Goal: Task Accomplishment & Management: Complete application form

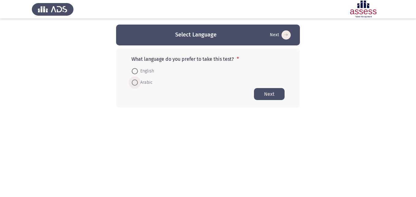
click at [135, 81] on span at bounding box center [135, 82] width 6 height 6
click at [135, 81] on input "Arabic" at bounding box center [135, 82] width 6 height 6
radio input "true"
click at [271, 92] on button "Next" at bounding box center [269, 94] width 31 height 12
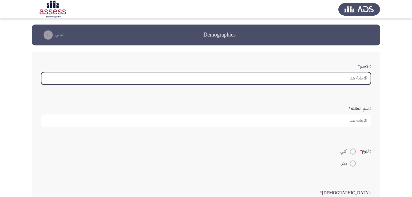
click at [356, 79] on input ":الاسم *" at bounding box center [206, 78] width 330 height 13
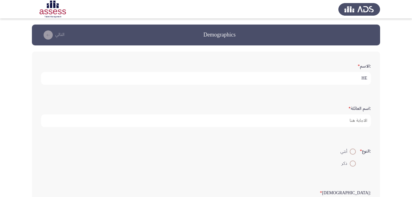
type input "H"
type input "[DEMOGRAPHIC_DATA] [PERSON_NAME]"
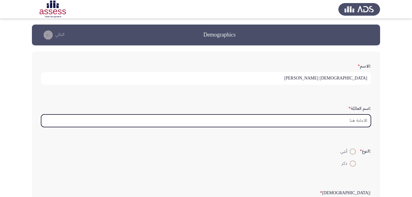
click at [346, 121] on input ":اسم العائلة *" at bounding box center [206, 120] width 330 height 13
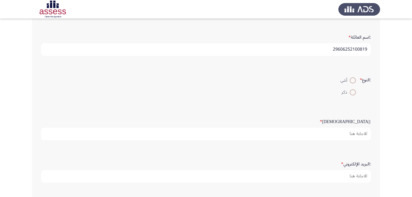
scroll to position [92, 0]
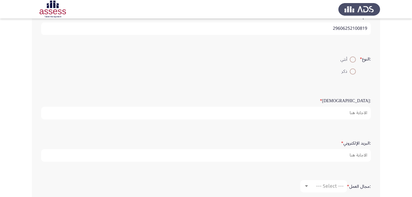
type input "29606252100819"
click at [352, 70] on span at bounding box center [353, 71] width 6 height 6
click at [352, 70] on input "ذكر" at bounding box center [353, 71] width 6 height 6
radio input "true"
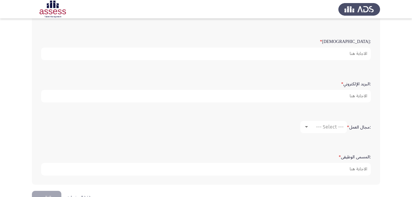
scroll to position [153, 0]
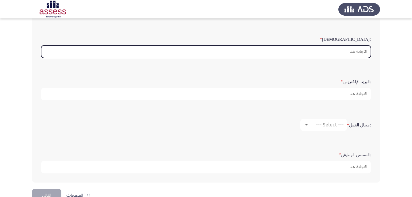
click at [357, 56] on input ":السن *" at bounding box center [206, 51] width 330 height 13
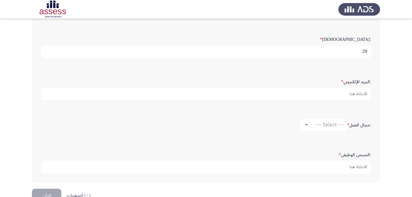
type input "29"
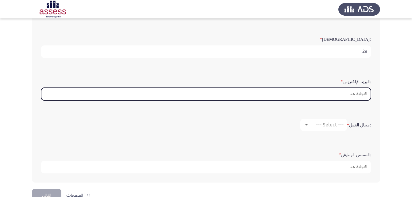
drag, startPoint x: 365, startPoint y: 93, endPoint x: 364, endPoint y: 97, distance: 4.2
click at [365, 93] on input ":البريد الإلكتروني *" at bounding box center [206, 94] width 330 height 13
click at [339, 88] on input ":البريد الإلكتروني *" at bounding box center [206, 94] width 330 height 13
click at [362, 95] on input ":البريد الإلكتروني *" at bounding box center [206, 94] width 330 height 13
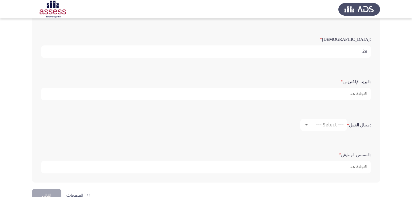
click at [377, 107] on div ":الاسم * [PERSON_NAME] :اسم العائلة * 29606252100819 :النوع * أنثي ذكر :السن * …" at bounding box center [206, 40] width 348 height 284
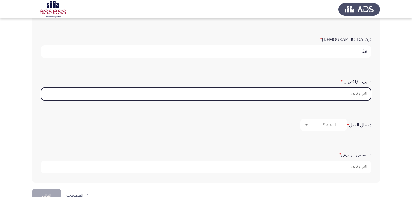
click at [358, 95] on input ":البريد الإلكتروني *" at bounding box center [206, 94] width 330 height 13
type input "ث"
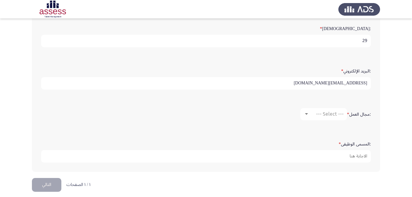
scroll to position [170, 0]
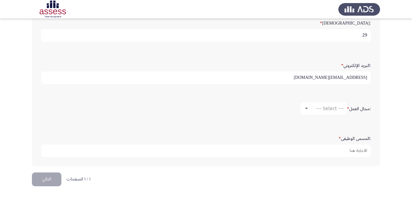
type input "[EMAIL_ADDRESS][DOMAIN_NAME]"
click at [324, 110] on span "--- Select ---" at bounding box center [330, 108] width 28 height 6
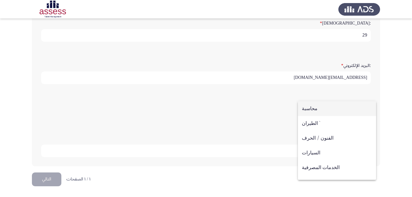
click at [373, 100] on div at bounding box center [206, 98] width 412 height 197
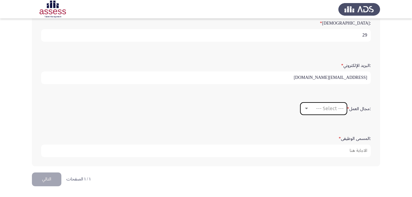
click at [334, 107] on span "--- Select ---" at bounding box center [330, 108] width 28 height 6
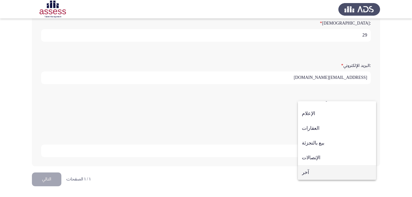
click at [336, 171] on span "آخر" at bounding box center [337, 172] width 70 height 15
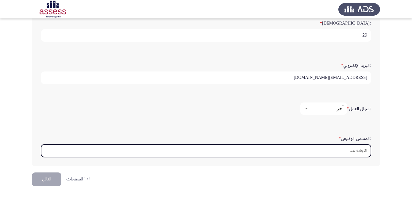
click at [353, 149] on input ":المسمى الوظيفى *" at bounding box center [206, 150] width 330 height 13
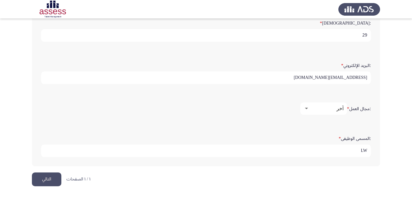
type input "L"
type input "مصرفي ب"
click at [52, 176] on button "التالي" at bounding box center [46, 179] width 29 height 14
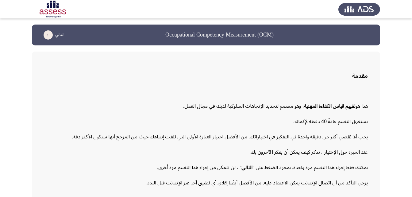
scroll to position [28, 0]
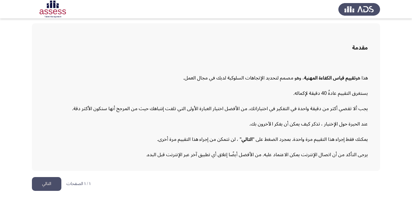
click at [48, 185] on button "التالي" at bounding box center [46, 184] width 29 height 14
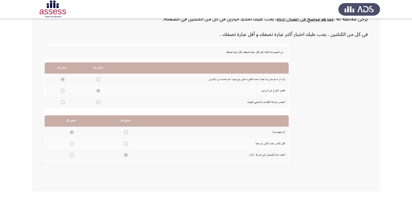
scroll to position [133, 0]
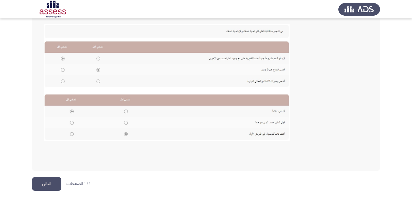
click at [56, 185] on button "التالي" at bounding box center [46, 184] width 29 height 14
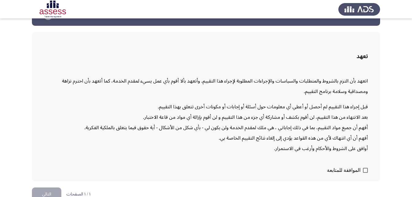
scroll to position [30, 0]
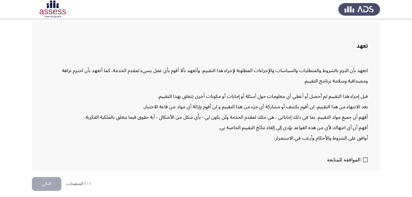
click at [363, 159] on span at bounding box center [365, 159] width 5 height 5
click at [365, 162] on input "الموافقة للمتابعة" at bounding box center [365, 162] width 0 height 0
checkbox input "true"
click at [46, 184] on button "التالي" at bounding box center [46, 184] width 29 height 14
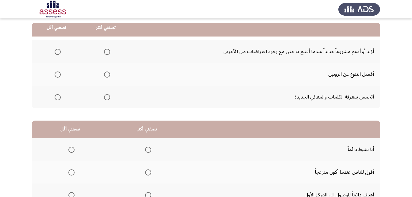
scroll to position [61, 0]
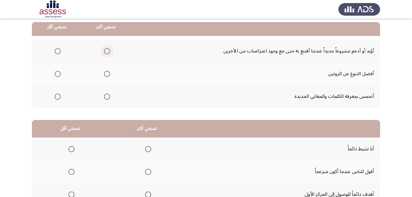
click at [108, 49] on span "Select an option" at bounding box center [107, 51] width 6 height 6
click at [108, 49] on input "Select an option" at bounding box center [107, 51] width 6 height 6
click at [57, 76] on span "Select an option" at bounding box center [58, 74] width 6 height 6
click at [57, 76] on input "Select an option" at bounding box center [58, 74] width 6 height 6
click at [106, 98] on span "Select an option" at bounding box center [107, 97] width 6 height 6
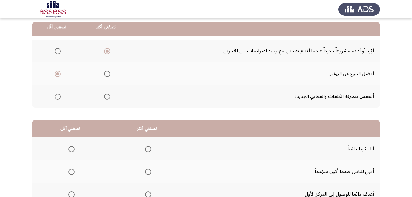
click at [106, 98] on input "Select an option" at bounding box center [107, 97] width 6 height 6
click at [108, 51] on span "Select an option" at bounding box center [107, 51] width 6 height 6
click at [108, 51] on input "Select an option" at bounding box center [107, 51] width 6 height 6
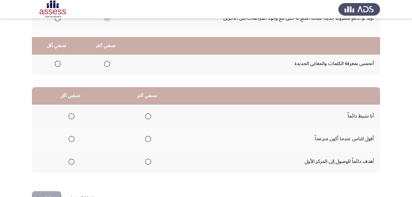
scroll to position [113, 0]
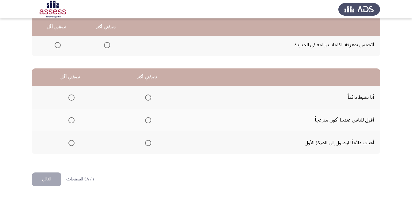
click at [72, 120] on span "Select an option" at bounding box center [71, 120] width 6 height 6
click at [72, 120] on input "Select an option" at bounding box center [71, 120] width 6 height 6
click at [148, 143] on span "Select an option" at bounding box center [148, 143] width 6 height 6
click at [148, 143] on input "Select an option" at bounding box center [148, 143] width 6 height 6
click at [58, 181] on button "التالي" at bounding box center [46, 179] width 29 height 14
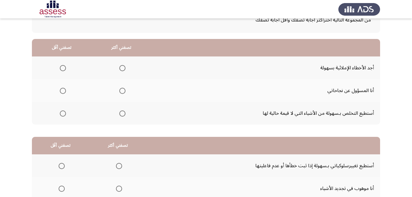
scroll to position [31, 0]
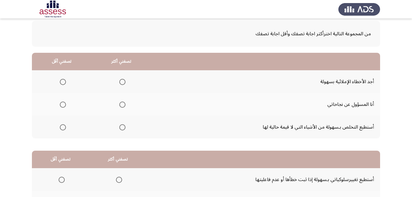
click at [121, 104] on span "Select an option" at bounding box center [122, 104] width 6 height 6
click at [121, 104] on input "Select an option" at bounding box center [122, 104] width 6 height 6
click at [62, 127] on span "Select an option" at bounding box center [63, 127] width 6 height 6
click at [62, 127] on input "Select an option" at bounding box center [63, 127] width 6 height 6
click at [63, 82] on span "Select an option" at bounding box center [63, 82] width 6 height 6
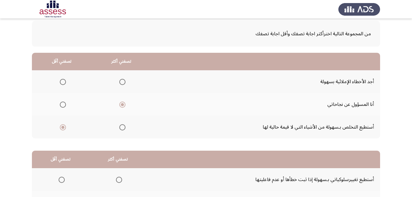
click at [63, 82] on input "Select an option" at bounding box center [63, 82] width 6 height 6
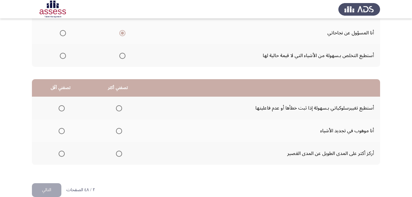
scroll to position [113, 0]
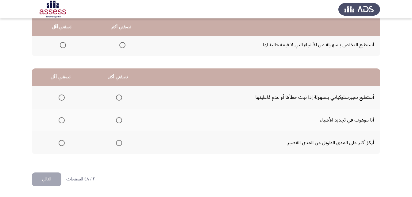
click at [117, 121] on span "Select an option" at bounding box center [119, 120] width 6 height 6
click at [117, 121] on input "Select an option" at bounding box center [119, 120] width 6 height 6
click at [63, 145] on span "Select an option" at bounding box center [62, 143] width 6 height 6
click at [63, 145] on input "Select an option" at bounding box center [62, 143] width 6 height 6
click at [40, 177] on button "التالي" at bounding box center [46, 179] width 29 height 14
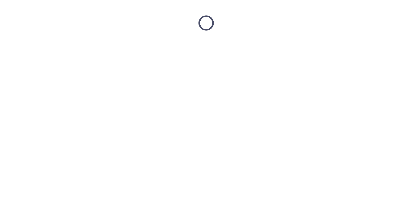
scroll to position [0, 0]
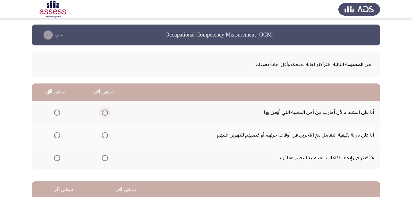
click at [103, 113] on span "Select an option" at bounding box center [105, 112] width 6 height 6
click at [103, 113] on input "Select an option" at bounding box center [105, 112] width 6 height 6
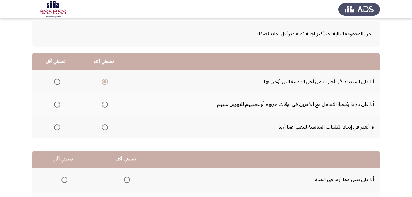
click at [57, 126] on span "Select an option" at bounding box center [57, 127] width 6 height 6
click at [57, 126] on input "Select an option" at bounding box center [57, 127] width 6 height 6
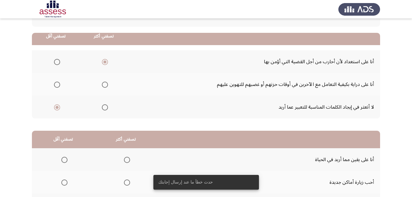
scroll to position [61, 0]
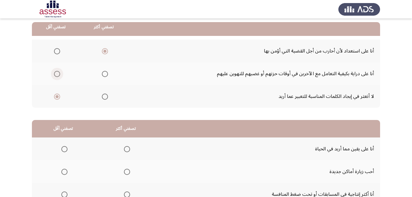
click at [52, 76] on label "Select an option" at bounding box center [56, 74] width 9 height 6
click at [54, 76] on input "Select an option" at bounding box center [57, 74] width 6 height 6
click at [59, 95] on span "Select an option" at bounding box center [57, 97] width 6 height 6
click at [59, 95] on input "Select an option" at bounding box center [57, 97] width 6 height 6
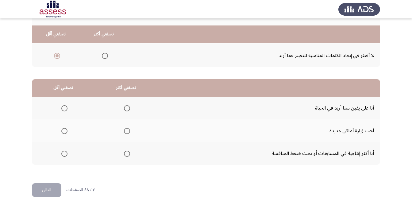
scroll to position [113, 0]
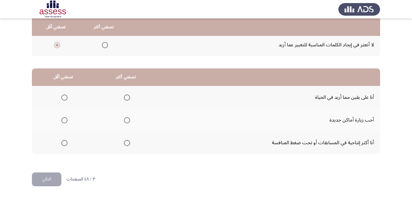
click at [124, 143] on span "Select an option" at bounding box center [127, 143] width 6 height 6
click at [124, 143] on input "Select an option" at bounding box center [127, 143] width 6 height 6
click at [62, 121] on span "Select an option" at bounding box center [64, 120] width 6 height 6
click at [62, 121] on input "Select an option" at bounding box center [64, 120] width 6 height 6
click at [51, 177] on button "التالي" at bounding box center [46, 179] width 29 height 14
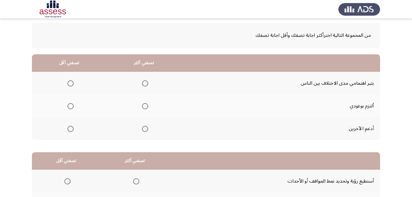
scroll to position [31, 0]
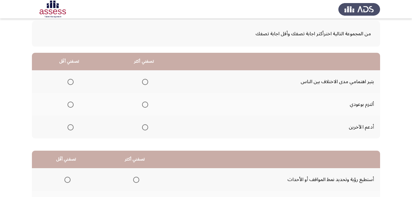
click at [71, 81] on span "Select an option" at bounding box center [70, 82] width 6 height 6
click at [71, 81] on input "Select an option" at bounding box center [70, 82] width 6 height 6
click at [142, 127] on span "Select an option" at bounding box center [145, 127] width 6 height 6
click at [142, 127] on input "Select an option" at bounding box center [145, 127] width 6 height 6
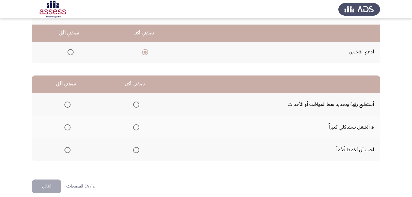
scroll to position [113, 0]
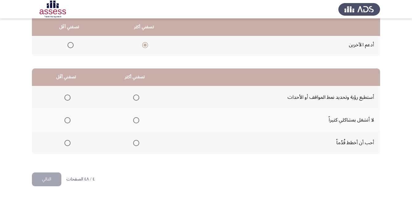
click at [135, 99] on span "Select an option" at bounding box center [136, 97] width 6 height 6
click at [135, 99] on input "Select an option" at bounding box center [136, 97] width 6 height 6
click at [70, 117] on span "Select an option" at bounding box center [67, 120] width 6 height 6
click at [70, 117] on input "Select an option" at bounding box center [67, 120] width 6 height 6
click at [55, 176] on button "التالي" at bounding box center [46, 179] width 29 height 14
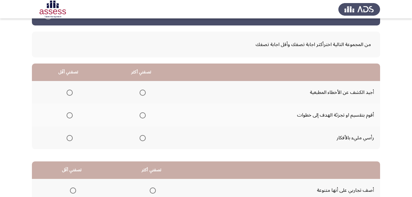
scroll to position [31, 0]
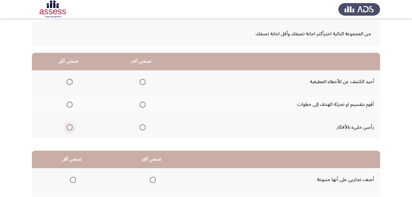
click at [65, 127] on label "Select an option" at bounding box center [68, 127] width 9 height 6
click at [67, 127] on input "Select an option" at bounding box center [70, 127] width 6 height 6
click at [143, 105] on span "Select an option" at bounding box center [143, 105] width 0 height 0
click at [141, 104] on input "Select an option" at bounding box center [143, 104] width 6 height 6
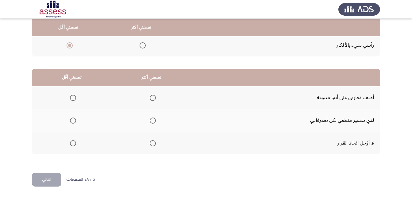
scroll to position [113, 0]
click at [154, 143] on span "Select an option" at bounding box center [153, 143] width 6 height 6
click at [154, 143] on input "Select an option" at bounding box center [153, 143] width 6 height 6
click at [71, 98] on span "Select an option" at bounding box center [73, 97] width 6 height 6
click at [71, 98] on input "Select an option" at bounding box center [73, 97] width 6 height 6
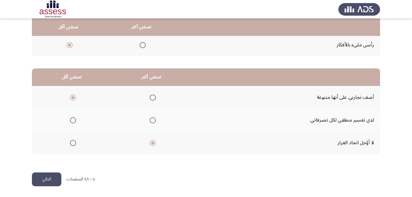
click at [48, 176] on button "التالي" at bounding box center [46, 179] width 29 height 14
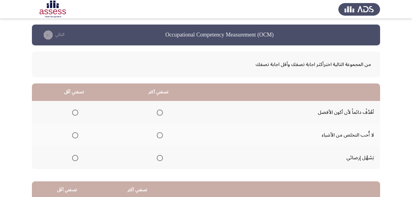
click at [163, 114] on th at bounding box center [158, 112] width 84 height 23
click at [161, 114] on span "Select an option" at bounding box center [160, 112] width 6 height 6
click at [161, 114] on input "Select an option" at bounding box center [160, 112] width 6 height 6
click at [78, 135] on span "Select an option" at bounding box center [75, 135] width 6 height 6
click at [78, 135] on input "Select an option" at bounding box center [75, 135] width 6 height 6
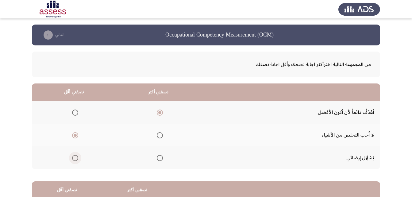
click at [75, 157] on span "Select an option" at bounding box center [75, 158] width 6 height 6
click at [75, 157] on input "Select an option" at bounding box center [75, 158] width 6 height 6
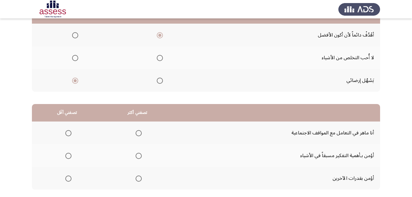
scroll to position [113, 0]
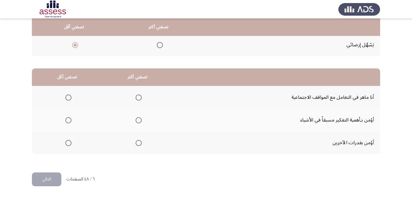
click at [136, 98] on span "Select an option" at bounding box center [139, 97] width 6 height 6
click at [136, 98] on input "Select an option" at bounding box center [139, 97] width 6 height 6
click at [69, 141] on span "Select an option" at bounding box center [68, 143] width 6 height 6
click at [69, 141] on input "Select an option" at bounding box center [68, 143] width 6 height 6
click at [55, 181] on button "التالي" at bounding box center [46, 179] width 29 height 14
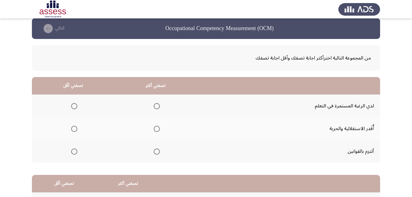
scroll to position [0, 0]
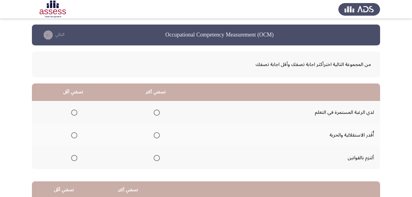
click at [156, 161] on span "Select an option" at bounding box center [157, 158] width 6 height 6
click at [156, 161] on input "Select an option" at bounding box center [157, 158] width 6 height 6
click at [73, 136] on span "Select an option" at bounding box center [74, 135] width 6 height 6
click at [73, 136] on input "Select an option" at bounding box center [74, 135] width 6 height 6
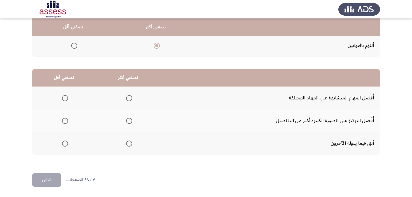
scroll to position [113, 0]
click at [128, 121] on span "Select an option" at bounding box center [129, 120] width 6 height 6
click at [128, 121] on input "Select an option" at bounding box center [129, 120] width 6 height 6
click at [63, 141] on span "Select an option" at bounding box center [65, 143] width 6 height 6
click at [63, 141] on input "Select an option" at bounding box center [65, 143] width 6 height 6
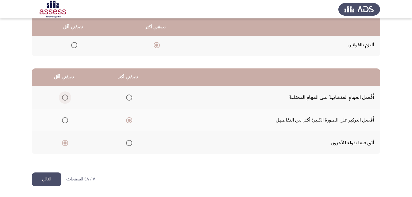
click at [64, 100] on span "Select an option" at bounding box center [65, 97] width 6 height 6
click at [64, 100] on input "Select an option" at bounding box center [65, 97] width 6 height 6
click at [51, 178] on button "التالي" at bounding box center [46, 179] width 29 height 14
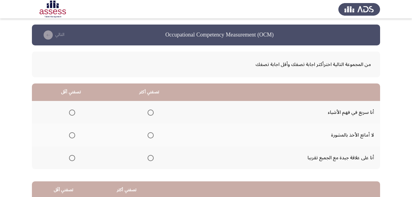
click at [151, 112] on span "Select an option" at bounding box center [150, 112] width 6 height 6
click at [151, 112] on input "Select an option" at bounding box center [150, 112] width 6 height 6
click at [74, 135] on span "Select an option" at bounding box center [72, 135] width 6 height 6
click at [74, 135] on input "Select an option" at bounding box center [72, 135] width 6 height 6
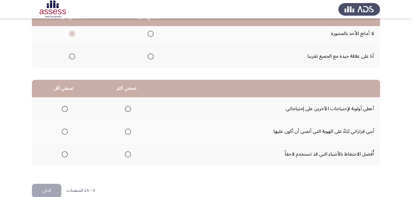
scroll to position [113, 0]
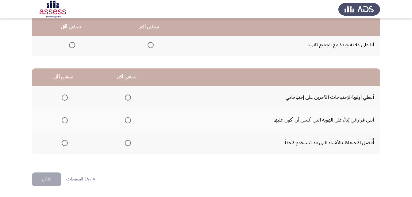
click at [126, 142] on span "Select an option" at bounding box center [128, 143] width 6 height 6
click at [126, 142] on input "Select an option" at bounding box center [128, 143] width 6 height 6
click at [64, 98] on span "Select an option" at bounding box center [65, 97] width 6 height 6
click at [64, 98] on input "Select an option" at bounding box center [65, 97] width 6 height 6
click at [48, 180] on button "التالي" at bounding box center [46, 179] width 29 height 14
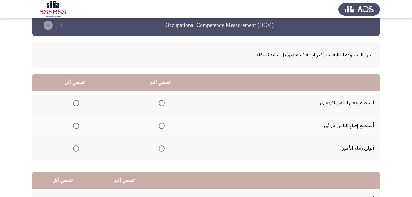
scroll to position [0, 0]
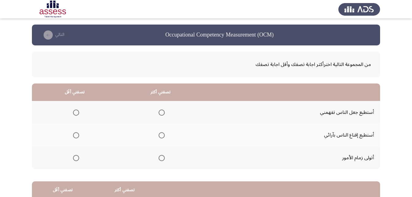
click at [159, 158] on span "Select an option" at bounding box center [162, 158] width 6 height 6
click at [159, 158] on input "Select an option" at bounding box center [162, 158] width 6 height 6
click at [75, 111] on span "Select an option" at bounding box center [76, 112] width 6 height 6
click at [75, 111] on input "Select an option" at bounding box center [76, 112] width 6 height 6
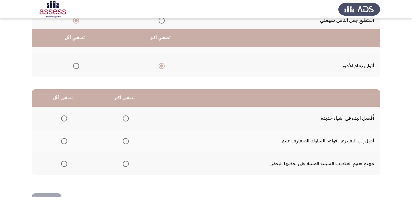
scroll to position [113, 0]
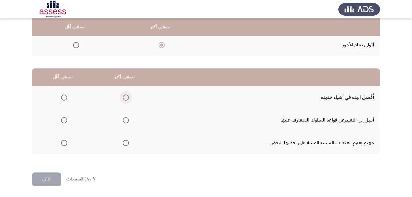
click at [125, 95] on span "Select an option" at bounding box center [126, 97] width 6 height 6
click at [125, 95] on input "Select an option" at bounding box center [126, 97] width 6 height 6
click at [64, 120] on span "Select an option" at bounding box center [64, 120] width 6 height 6
click at [64, 120] on input "Select an option" at bounding box center [64, 120] width 6 height 6
click at [51, 177] on button "التالي" at bounding box center [46, 179] width 29 height 14
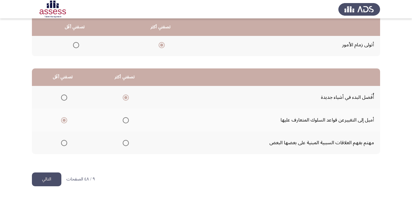
scroll to position [0, 0]
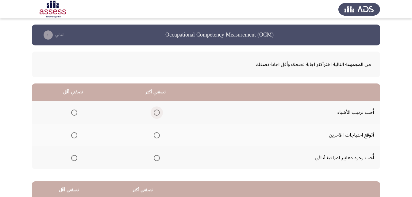
click at [157, 113] on span "Select an option" at bounding box center [157, 112] width 6 height 6
click at [157, 113] on input "Select an option" at bounding box center [157, 112] width 6 height 6
click at [75, 138] on span "Select an option" at bounding box center [74, 135] width 6 height 6
click at [75, 138] on input "Select an option" at bounding box center [74, 135] width 6 height 6
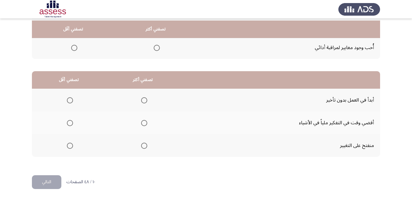
scroll to position [113, 0]
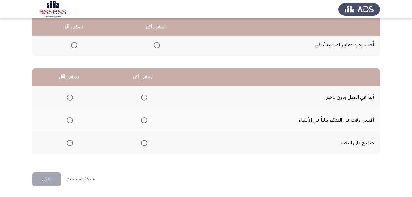
click at [144, 97] on span "Select an option" at bounding box center [144, 97] width 6 height 6
click at [144, 97] on input "Select an option" at bounding box center [144, 97] width 6 height 6
click at [67, 122] on span "Select an option" at bounding box center [70, 120] width 6 height 6
click at [67, 122] on input "Select an option" at bounding box center [70, 120] width 6 height 6
click at [48, 178] on button "التالي" at bounding box center [46, 179] width 29 height 14
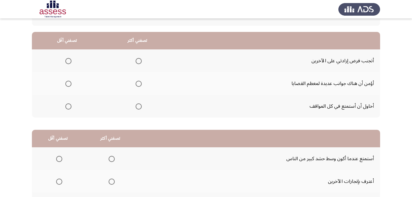
scroll to position [21, 0]
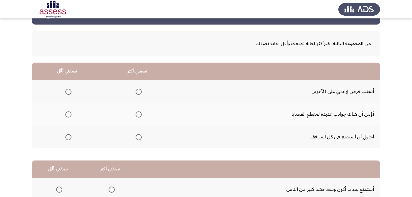
click at [136, 137] on span "Select an option" at bounding box center [139, 137] width 6 height 6
click at [136, 137] on input "Select an option" at bounding box center [139, 137] width 6 height 6
click at [67, 91] on span "Select an option" at bounding box center [68, 92] width 6 height 6
click at [67, 91] on input "Select an option" at bounding box center [68, 92] width 6 height 6
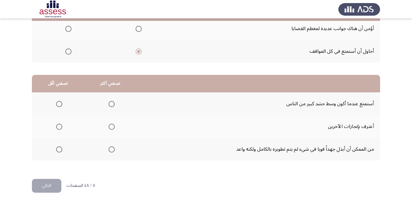
scroll to position [113, 0]
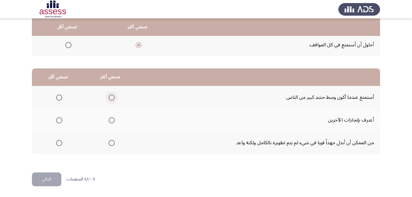
click at [110, 96] on span "Select an option" at bounding box center [112, 97] width 6 height 6
click at [110, 96] on input "Select an option" at bounding box center [112, 97] width 6 height 6
click at [54, 143] on label "Select an option" at bounding box center [58, 143] width 9 height 6
click at [56, 143] on input "Select an option" at bounding box center [59, 143] width 6 height 6
click at [52, 179] on button "التالي" at bounding box center [46, 179] width 29 height 14
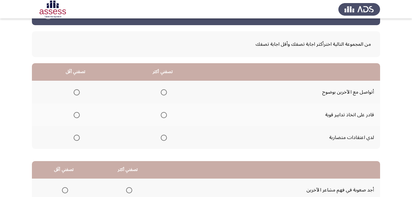
scroll to position [31, 0]
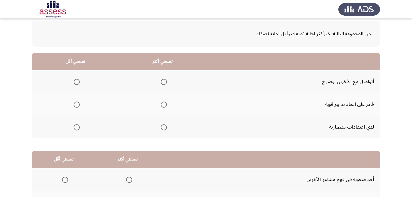
click at [74, 127] on span "Select an option" at bounding box center [77, 127] width 6 height 6
click at [74, 127] on input "Select an option" at bounding box center [77, 127] width 6 height 6
click at [160, 102] on label "Select an option" at bounding box center [162, 104] width 9 height 6
click at [161, 102] on input "Select an option" at bounding box center [164, 104] width 6 height 6
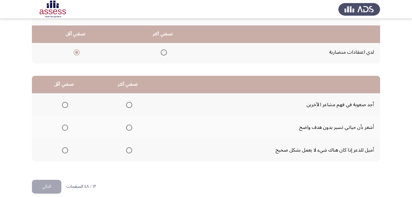
scroll to position [113, 0]
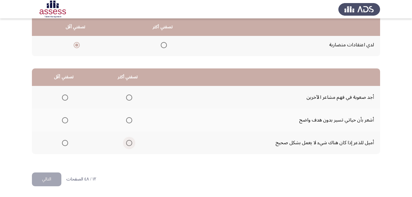
click at [126, 142] on span "Select an option" at bounding box center [129, 143] width 6 height 6
click at [126, 142] on input "Select an option" at bounding box center [129, 143] width 6 height 6
click at [64, 121] on span "Select an option" at bounding box center [65, 120] width 6 height 6
click at [64, 121] on input "Select an option" at bounding box center [65, 120] width 6 height 6
click at [54, 174] on button "التالي" at bounding box center [46, 179] width 29 height 14
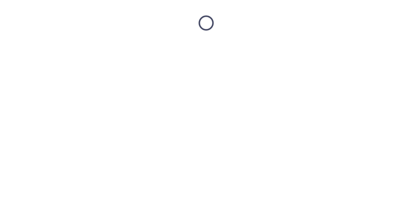
scroll to position [0, 0]
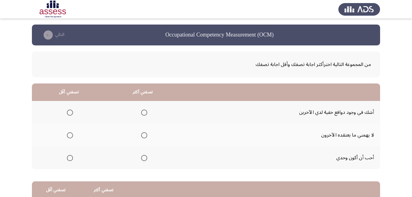
click at [142, 134] on span "Select an option" at bounding box center [144, 135] width 6 height 6
click at [142, 134] on input "Select an option" at bounding box center [144, 135] width 6 height 6
click at [68, 159] on span "Select an option" at bounding box center [70, 158] width 6 height 6
click at [68, 159] on input "Select an option" at bounding box center [70, 158] width 6 height 6
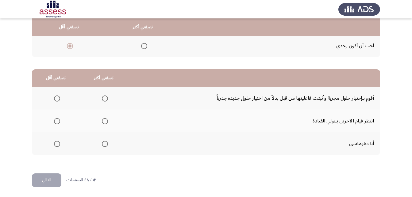
scroll to position [113, 0]
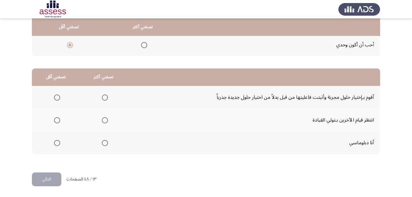
click at [102, 140] on span "Select an option" at bounding box center [105, 143] width 6 height 6
click at [102, 140] on input "Select an option" at bounding box center [105, 143] width 6 height 6
click at [54, 121] on span "Select an option" at bounding box center [57, 120] width 6 height 6
click at [54, 121] on input "Select an option" at bounding box center [57, 120] width 6 height 6
click at [49, 182] on button "التالي" at bounding box center [46, 179] width 29 height 14
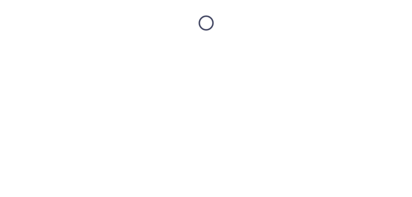
scroll to position [0, 0]
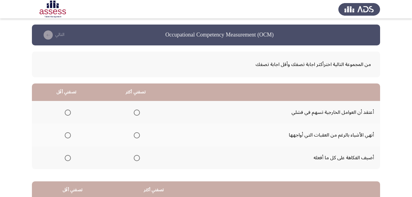
click at [136, 138] on span "Select an option" at bounding box center [137, 135] width 6 height 6
click at [136, 138] on input "Select an option" at bounding box center [137, 135] width 6 height 6
click at [67, 111] on span "Select an option" at bounding box center [68, 112] width 6 height 6
click at [67, 111] on input "Select an option" at bounding box center [68, 112] width 6 height 6
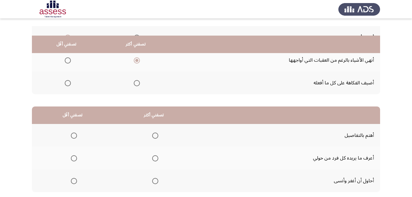
scroll to position [92, 0]
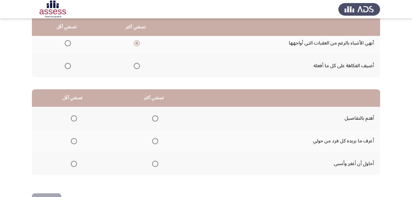
click at [155, 143] on span "Select an option" at bounding box center [155, 141] width 6 height 6
click at [155, 143] on input "Select an option" at bounding box center [155, 141] width 6 height 6
click at [153, 119] on span "Select an option" at bounding box center [155, 118] width 6 height 6
click at [153, 119] on input "Select an option" at bounding box center [155, 118] width 6 height 6
click at [73, 160] on mat-radio-button "Select an option" at bounding box center [72, 163] width 9 height 6
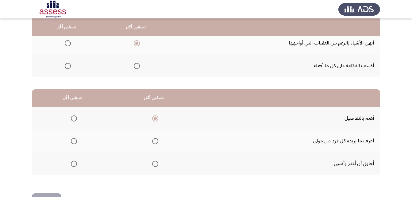
click at [73, 161] on span "Select an option" at bounding box center [74, 164] width 6 height 6
click at [73, 161] on input "Select an option" at bounding box center [74, 164] width 6 height 6
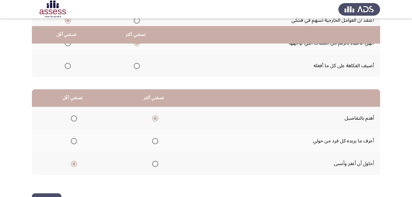
scroll to position [113, 0]
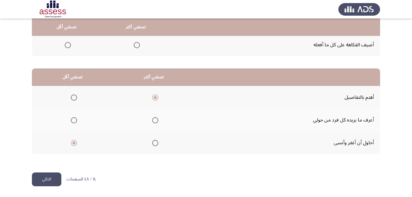
click at [51, 176] on button "التالي" at bounding box center [46, 179] width 29 height 14
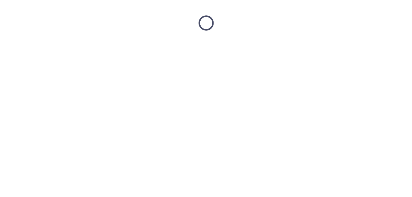
scroll to position [0, 0]
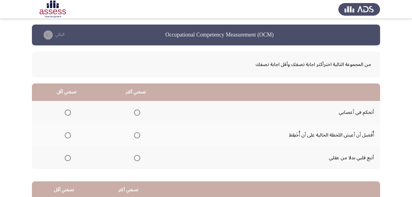
click at [137, 111] on span "Select an option" at bounding box center [137, 112] width 6 height 6
click at [137, 111] on input "Select an option" at bounding box center [137, 112] width 6 height 6
click at [66, 158] on span "Select an option" at bounding box center [68, 158] width 6 height 6
click at [66, 158] on input "Select an option" at bounding box center [68, 158] width 6 height 6
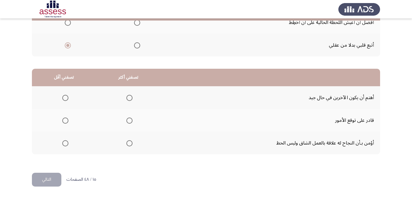
scroll to position [113, 0]
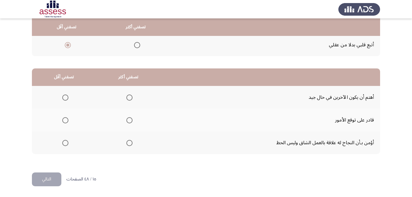
click at [130, 145] on span "Select an option" at bounding box center [129, 143] width 6 height 6
click at [130, 145] on input "Select an option" at bounding box center [129, 143] width 6 height 6
click at [66, 99] on span "Select an option" at bounding box center [65, 97] width 6 height 6
click at [66, 99] on input "Select an option" at bounding box center [65, 97] width 6 height 6
click at [46, 182] on button "التالي" at bounding box center [46, 179] width 29 height 14
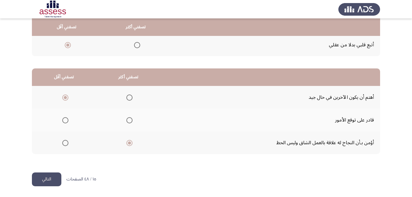
scroll to position [0, 0]
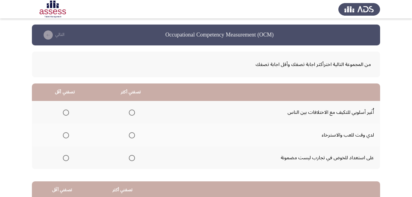
click at [132, 113] on span "Select an option" at bounding box center [132, 112] width 6 height 6
click at [132, 113] on input "Select an option" at bounding box center [132, 112] width 6 height 6
click at [62, 134] on label "Select an option" at bounding box center [64, 135] width 9 height 6
click at [63, 134] on input "Select an option" at bounding box center [66, 135] width 6 height 6
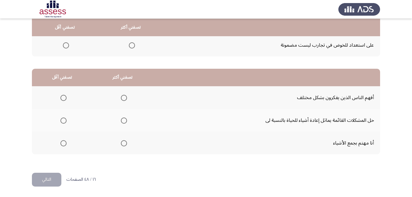
scroll to position [113, 0]
click at [124, 98] on span "Select an option" at bounding box center [124, 98] width 0 height 0
click at [122, 97] on input "Select an option" at bounding box center [124, 97] width 6 height 6
click at [63, 142] on span "Select an option" at bounding box center [63, 143] width 6 height 6
click at [63, 142] on input "Select an option" at bounding box center [63, 143] width 6 height 6
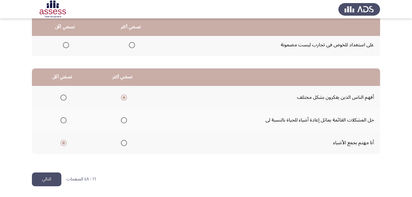
click at [48, 181] on button "التالي" at bounding box center [46, 179] width 29 height 14
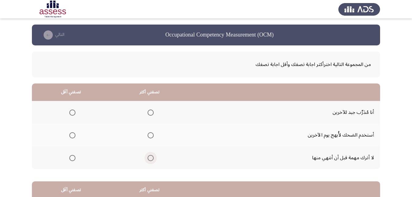
click at [151, 159] on span "Select an option" at bounding box center [150, 158] width 6 height 6
click at [151, 159] on input "Select an option" at bounding box center [150, 158] width 6 height 6
click at [69, 136] on span "Select an option" at bounding box center [72, 135] width 6 height 6
click at [69, 136] on input "Select an option" at bounding box center [72, 135] width 6 height 6
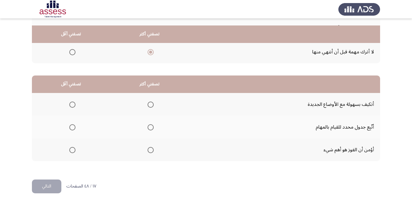
scroll to position [113, 0]
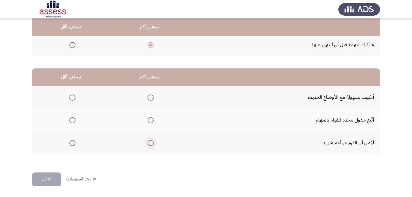
click at [149, 143] on span "Select an option" at bounding box center [150, 143] width 6 height 6
click at [149, 143] on input "Select an option" at bounding box center [150, 143] width 6 height 6
click at [74, 120] on span "Select an option" at bounding box center [72, 120] width 6 height 6
click at [74, 120] on input "Select an option" at bounding box center [72, 120] width 6 height 6
click at [57, 180] on button "التالي" at bounding box center [46, 179] width 29 height 14
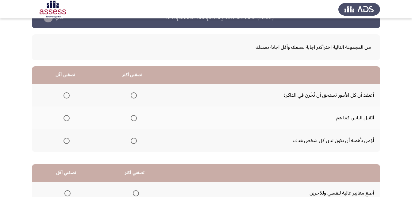
scroll to position [0, 0]
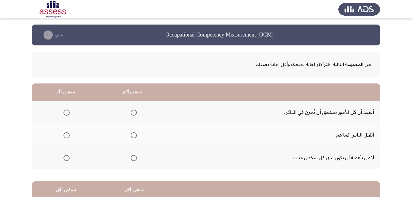
click at [134, 160] on span "Select an option" at bounding box center [134, 158] width 6 height 6
click at [134, 160] on input "Select an option" at bounding box center [134, 158] width 6 height 6
click at [67, 113] on span "Select an option" at bounding box center [66, 112] width 6 height 6
click at [67, 113] on input "Select an option" at bounding box center [66, 112] width 6 height 6
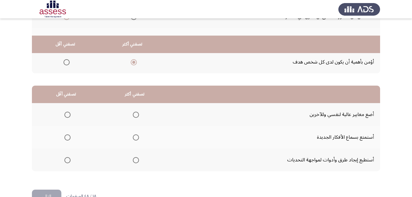
scroll to position [113, 0]
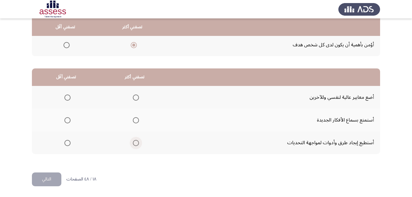
click at [134, 144] on span "Select an option" at bounding box center [136, 143] width 6 height 6
click at [134, 144] on input "Select an option" at bounding box center [136, 143] width 6 height 6
click at [68, 120] on span "Select an option" at bounding box center [67, 120] width 6 height 6
click at [68, 120] on input "Select an option" at bounding box center [67, 120] width 6 height 6
click at [57, 179] on button "التالي" at bounding box center [46, 179] width 29 height 14
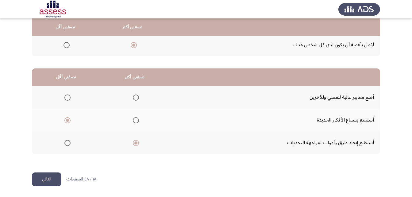
scroll to position [0, 0]
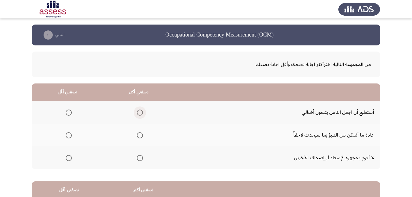
click at [139, 114] on span "Select an option" at bounding box center [140, 112] width 6 height 6
click at [139, 114] on input "Select an option" at bounding box center [140, 112] width 6 height 6
click at [67, 156] on span "Select an option" at bounding box center [69, 158] width 6 height 6
click at [67, 156] on input "Select an option" at bounding box center [69, 158] width 6 height 6
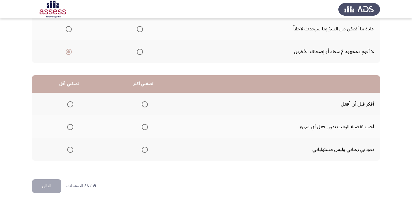
scroll to position [113, 0]
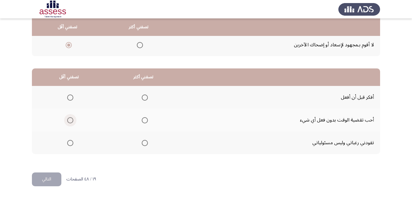
click at [71, 123] on span "Select an option" at bounding box center [70, 120] width 6 height 6
click at [71, 123] on input "Select an option" at bounding box center [70, 120] width 6 height 6
click at [146, 98] on th at bounding box center [143, 97] width 75 height 23
click at [142, 99] on span "Select an option" at bounding box center [145, 97] width 6 height 6
click at [142, 99] on input "Select an option" at bounding box center [145, 97] width 6 height 6
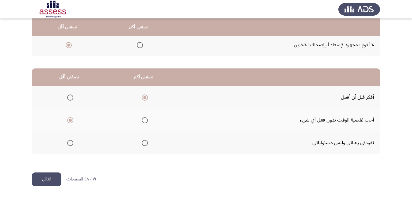
click at [46, 181] on button "التالي" at bounding box center [46, 179] width 29 height 14
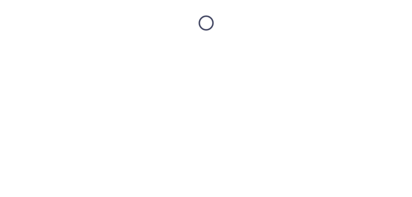
scroll to position [0, 0]
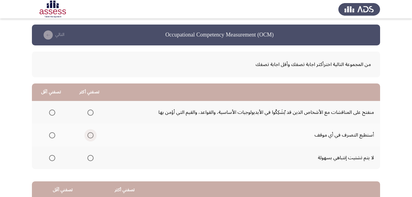
click at [89, 136] on span "Select an option" at bounding box center [90, 135] width 6 height 6
click at [89, 136] on input "Select an option" at bounding box center [90, 135] width 6 height 6
click at [55, 114] on span "Select an option" at bounding box center [52, 112] width 6 height 6
click at [55, 114] on input "Select an option" at bounding box center [52, 112] width 6 height 6
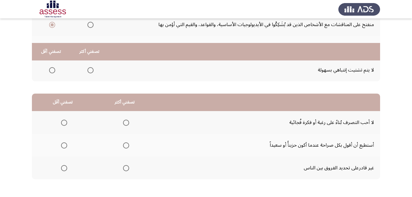
scroll to position [113, 0]
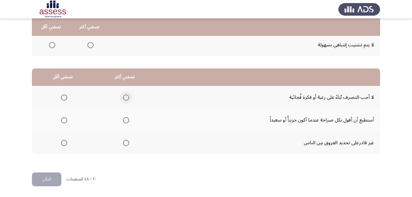
click at [124, 100] on span "Select an option" at bounding box center [126, 97] width 6 height 6
click at [124, 100] on input "Select an option" at bounding box center [126, 97] width 6 height 6
click at [66, 119] on span "Select an option" at bounding box center [64, 120] width 6 height 6
click at [66, 119] on input "Select an option" at bounding box center [64, 120] width 6 height 6
click at [63, 142] on span "Select an option" at bounding box center [64, 143] width 6 height 6
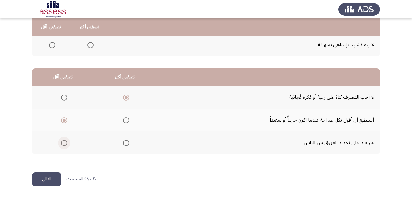
click at [63, 142] on input "Select an option" at bounding box center [64, 143] width 6 height 6
click at [53, 184] on button "التالي" at bounding box center [46, 179] width 29 height 14
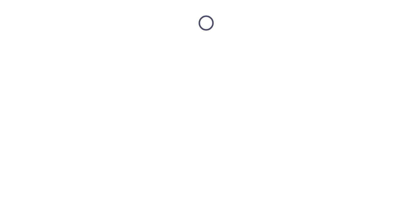
scroll to position [0, 0]
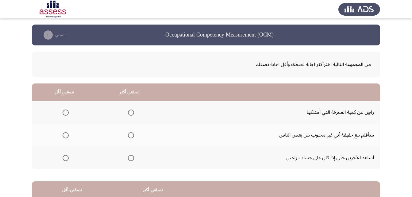
click at [131, 113] on span "Select an option" at bounding box center [131, 112] width 6 height 6
click at [131, 113] on input "Select an option" at bounding box center [131, 112] width 6 height 6
click at [67, 156] on span "Select an option" at bounding box center [66, 158] width 6 height 6
click at [67, 156] on input "Select an option" at bounding box center [66, 158] width 6 height 6
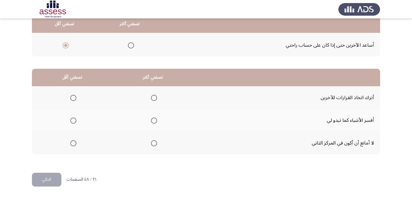
scroll to position [113, 0]
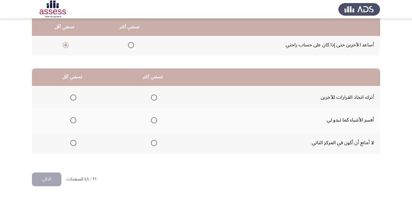
click at [151, 121] on span "Select an option" at bounding box center [154, 120] width 6 height 6
click at [151, 121] on input "Select an option" at bounding box center [154, 120] width 6 height 6
click at [75, 98] on span "Select an option" at bounding box center [73, 97] width 6 height 6
click at [75, 98] on input "Select an option" at bounding box center [73, 97] width 6 height 6
click at [57, 182] on button "التالي" at bounding box center [46, 179] width 29 height 14
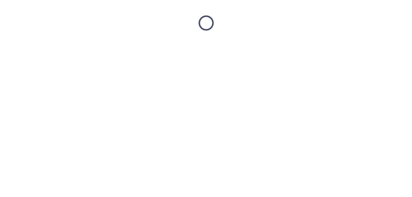
scroll to position [0, 0]
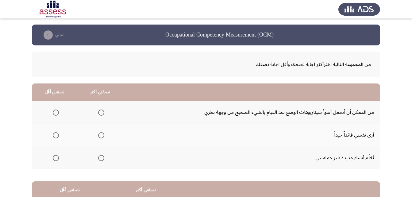
click at [98, 137] on span "Select an option" at bounding box center [101, 135] width 6 height 6
click at [98, 137] on input "Select an option" at bounding box center [101, 135] width 6 height 6
click at [57, 113] on span "Select an option" at bounding box center [56, 112] width 6 height 6
click at [57, 113] on input "Select an option" at bounding box center [56, 112] width 6 height 6
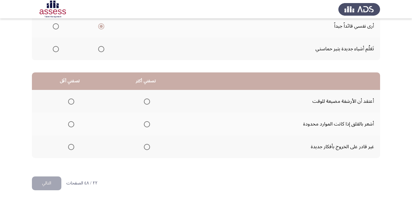
scroll to position [113, 0]
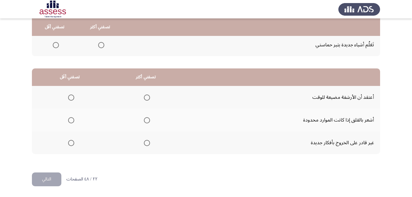
click at [70, 143] on span "Select an option" at bounding box center [71, 143] width 6 height 6
click at [70, 143] on input "Select an option" at bounding box center [71, 143] width 6 height 6
click at [147, 118] on span "Select an option" at bounding box center [147, 120] width 6 height 6
click at [147, 118] on input "Select an option" at bounding box center [147, 120] width 6 height 6
click at [51, 178] on button "التالي" at bounding box center [46, 179] width 29 height 14
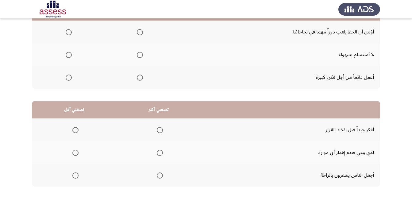
scroll to position [21, 0]
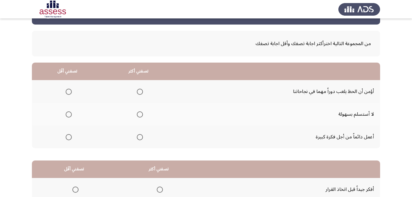
click at [138, 136] on span "Select an option" at bounding box center [140, 137] width 6 height 6
click at [138, 136] on input "Select an option" at bounding box center [140, 137] width 6 height 6
click at [68, 90] on span "Select an option" at bounding box center [69, 92] width 6 height 6
click at [68, 90] on input "Select an option" at bounding box center [69, 92] width 6 height 6
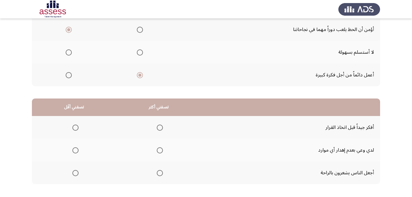
scroll to position [113, 0]
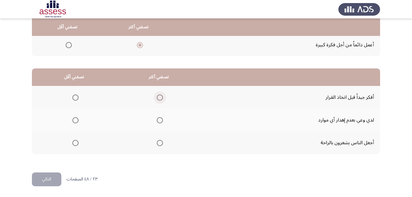
click at [161, 97] on span "Select an option" at bounding box center [160, 97] width 6 height 6
click at [161, 97] on input "Select an option" at bounding box center [160, 97] width 6 height 6
click at [75, 142] on span "Select an option" at bounding box center [75, 143] width 6 height 6
click at [75, 142] on input "Select an option" at bounding box center [75, 143] width 6 height 6
click at [53, 181] on button "التالي" at bounding box center [46, 179] width 29 height 14
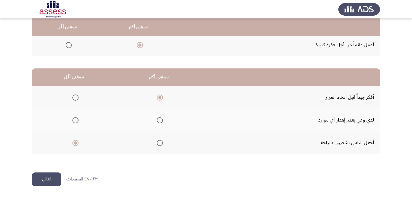
scroll to position [0, 0]
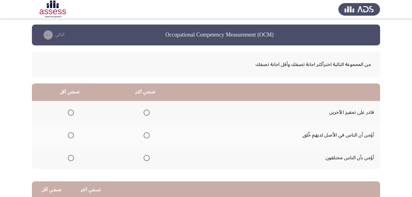
click at [149, 113] on span "Select an option" at bounding box center [146, 112] width 6 height 6
click at [149, 113] on input "Select an option" at bounding box center [146, 112] width 6 height 6
click at [71, 136] on span "Select an option" at bounding box center [71, 135] width 6 height 6
click at [71, 136] on input "Select an option" at bounding box center [71, 135] width 6 height 6
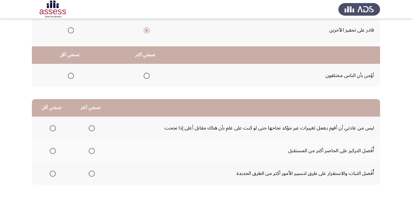
scroll to position [113, 0]
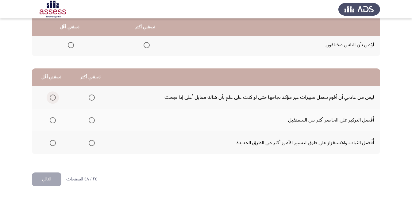
click at [53, 96] on span "Select an option" at bounding box center [53, 97] width 6 height 6
click at [53, 96] on input "Select an option" at bounding box center [53, 97] width 6 height 6
click at [93, 121] on span "Select an option" at bounding box center [92, 120] width 6 height 6
click at [93, 121] on input "Select an option" at bounding box center [92, 120] width 6 height 6
click at [52, 179] on button "التالي" at bounding box center [46, 179] width 29 height 14
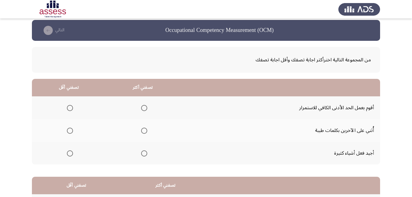
scroll to position [31, 0]
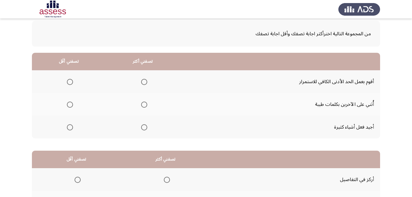
click at [143, 128] on span "Select an option" at bounding box center [144, 127] width 6 height 6
click at [143, 128] on input "Select an option" at bounding box center [144, 127] width 6 height 6
click at [67, 83] on span "Select an option" at bounding box center [70, 82] width 6 height 6
click at [67, 83] on input "Select an option" at bounding box center [70, 82] width 6 height 6
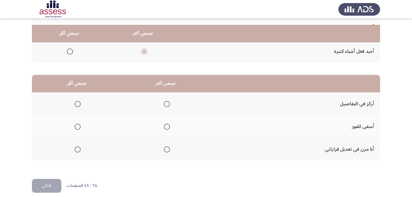
scroll to position [113, 0]
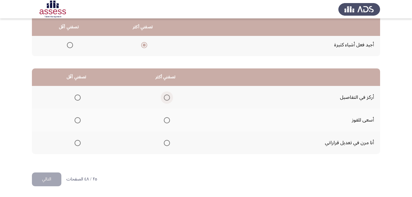
click at [164, 98] on span "Select an option" at bounding box center [167, 97] width 6 height 6
click at [164, 98] on input "Select an option" at bounding box center [167, 97] width 6 height 6
click at [79, 143] on span "Select an option" at bounding box center [78, 143] width 6 height 6
click at [79, 143] on input "Select an option" at bounding box center [78, 143] width 6 height 6
click at [164, 119] on span "Select an option" at bounding box center [167, 120] width 6 height 6
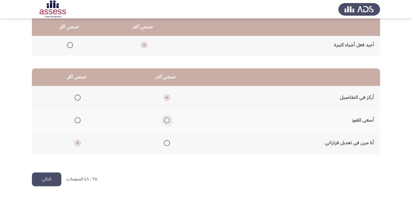
click at [164, 119] on input "Select an option" at bounding box center [167, 120] width 6 height 6
click at [53, 179] on button "التالي" at bounding box center [46, 179] width 29 height 14
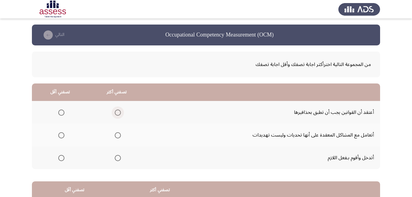
click at [118, 111] on span "Select an option" at bounding box center [118, 112] width 6 height 6
click at [118, 111] on input "Select an option" at bounding box center [118, 112] width 6 height 6
click at [62, 133] on span "Select an option" at bounding box center [61, 135] width 6 height 6
click at [62, 133] on input "Select an option" at bounding box center [61, 135] width 6 height 6
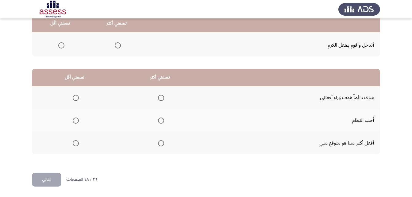
scroll to position [113, 0]
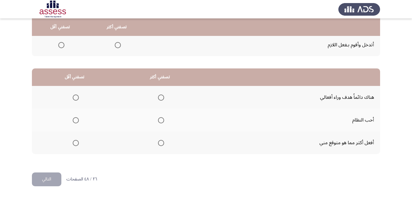
click at [159, 98] on span "Select an option" at bounding box center [161, 97] width 6 height 6
click at [159, 98] on input "Select an option" at bounding box center [161, 97] width 6 height 6
click at [75, 144] on span "Select an option" at bounding box center [76, 143] width 6 height 6
click at [75, 144] on input "Select an option" at bounding box center [76, 143] width 6 height 6
click at [51, 178] on button "التالي" at bounding box center [46, 179] width 29 height 14
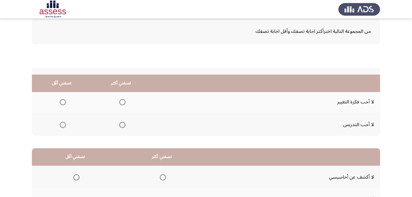
scroll to position [21, 0]
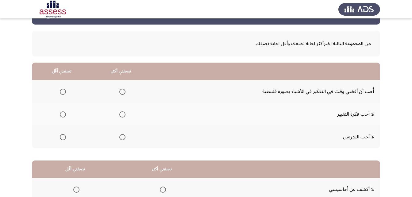
click at [119, 92] on span "Select an option" at bounding box center [122, 92] width 6 height 6
click at [119, 92] on input "Select an option" at bounding box center [122, 92] width 6 height 6
click at [63, 137] on span "Select an option" at bounding box center [63, 137] width 6 height 6
click at [63, 137] on input "Select an option" at bounding box center [63, 137] width 6 height 6
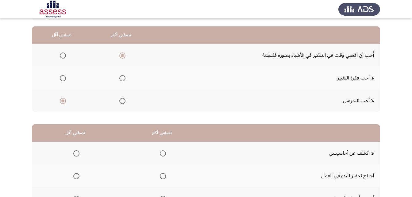
scroll to position [52, 0]
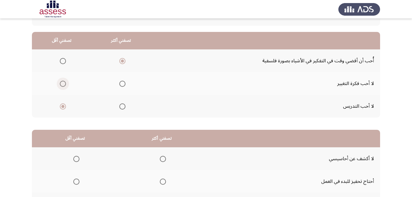
click at [61, 82] on span "Select an option" at bounding box center [63, 84] width 6 height 6
click at [61, 82] on input "Select an option" at bounding box center [63, 84] width 6 height 6
click at [64, 107] on span "Select an option" at bounding box center [63, 106] width 6 height 6
click at [64, 107] on input "Select an option" at bounding box center [63, 106] width 6 height 6
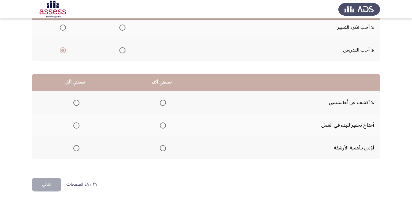
scroll to position [113, 0]
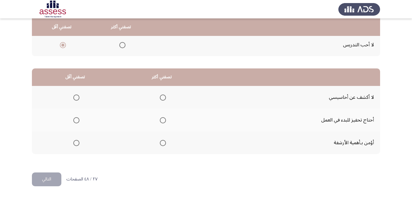
click at [163, 96] on span "Select an option" at bounding box center [163, 97] width 6 height 6
click at [163, 96] on input "Select an option" at bounding box center [163, 97] width 6 height 6
click at [77, 121] on span "Select an option" at bounding box center [76, 120] width 6 height 6
click at [77, 121] on input "Select an option" at bounding box center [76, 120] width 6 height 6
click at [44, 179] on button "التالي" at bounding box center [46, 179] width 29 height 14
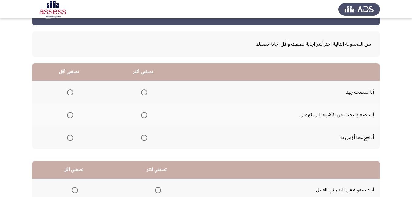
scroll to position [31, 0]
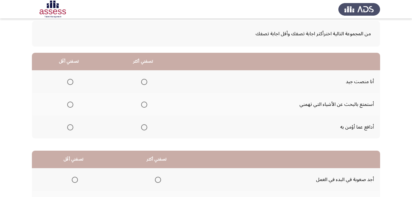
click at [72, 79] on span "Select an option" at bounding box center [70, 82] width 6 height 6
click at [72, 79] on input "Select an option" at bounding box center [70, 82] width 6 height 6
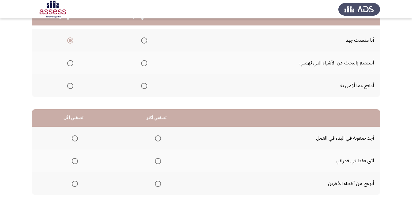
scroll to position [61, 0]
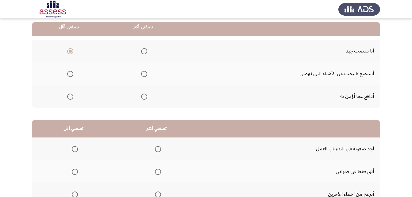
click at [144, 94] on span "Select an option" at bounding box center [144, 97] width 6 height 6
click at [144, 94] on input "Select an option" at bounding box center [144, 97] width 6 height 6
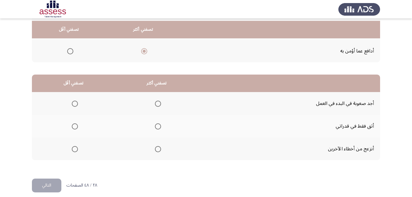
scroll to position [113, 0]
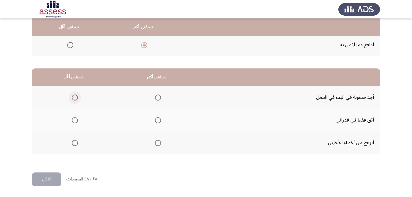
click at [75, 99] on span "Select an option" at bounding box center [75, 97] width 6 height 6
click at [75, 99] on input "Select an option" at bounding box center [75, 97] width 6 height 6
click at [158, 122] on span "Select an option" at bounding box center [158, 120] width 6 height 6
click at [158, 122] on input "Select an option" at bounding box center [158, 120] width 6 height 6
click at [52, 182] on button "التالي" at bounding box center [46, 179] width 29 height 14
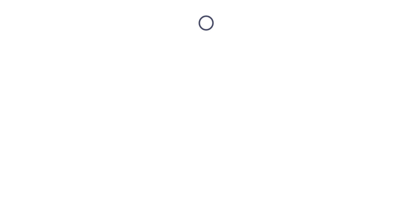
scroll to position [0, 0]
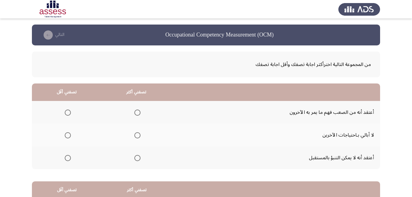
click at [135, 112] on span "Select an option" at bounding box center [137, 112] width 6 height 6
click at [135, 112] on input "Select an option" at bounding box center [137, 112] width 6 height 6
click at [141, 159] on th at bounding box center [136, 157] width 70 height 23
click at [139, 159] on span "Select an option" at bounding box center [137, 158] width 6 height 6
click at [139, 159] on input "Select an option" at bounding box center [137, 158] width 6 height 6
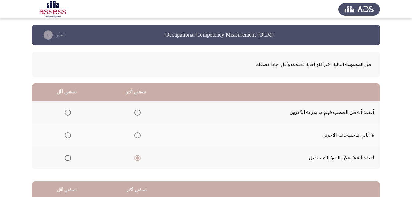
click at [69, 136] on span "Select an option" at bounding box center [68, 135] width 6 height 6
click at [69, 136] on input "Select an option" at bounding box center [68, 135] width 6 height 6
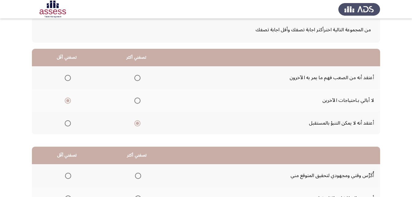
scroll to position [92, 0]
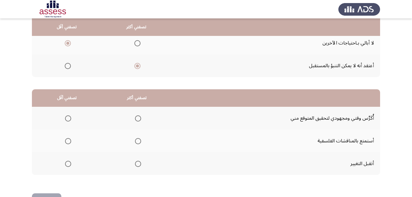
click at [139, 119] on span "Select an option" at bounding box center [138, 118] width 6 height 6
click at [139, 119] on input "Select an option" at bounding box center [138, 118] width 6 height 6
click at [66, 141] on span "Select an option" at bounding box center [68, 141] width 6 height 6
click at [66, 141] on input "Select an option" at bounding box center [68, 141] width 6 height 6
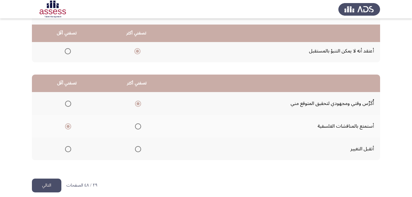
scroll to position [113, 0]
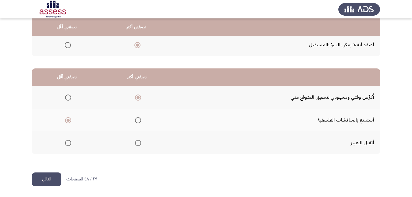
click at [48, 178] on button "التالي" at bounding box center [46, 179] width 29 height 14
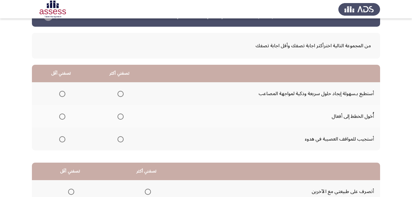
scroll to position [0, 0]
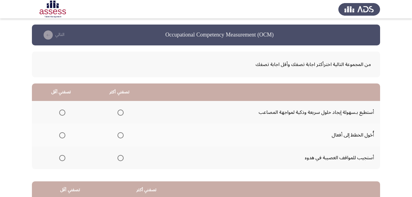
click at [116, 119] on th at bounding box center [119, 112] width 58 height 23
click at [119, 116] on mat-radio-group "Select an option" at bounding box center [119, 112] width 9 height 10
click at [121, 115] on span "Select an option" at bounding box center [120, 112] width 6 height 6
click at [121, 115] on input "Select an option" at bounding box center [120, 112] width 6 height 6
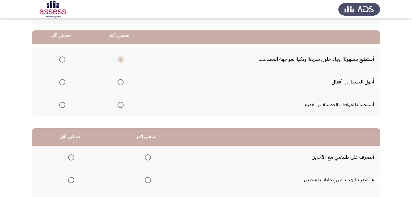
scroll to position [61, 0]
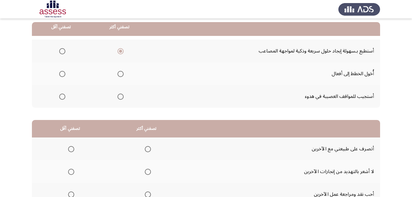
click at [63, 97] on span "Select an option" at bounding box center [62, 97] width 6 height 6
click at [63, 97] on input "Select an option" at bounding box center [62, 97] width 6 height 6
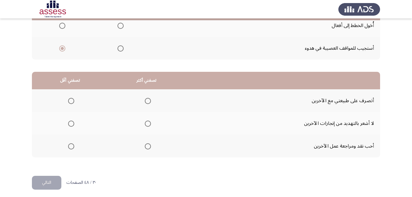
scroll to position [113, 0]
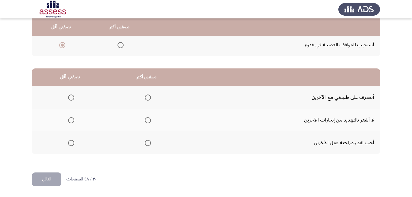
click at [147, 99] on span "Select an option" at bounding box center [148, 97] width 6 height 6
click at [147, 99] on input "Select an option" at bounding box center [148, 97] width 6 height 6
click at [71, 120] on span "Select an option" at bounding box center [71, 120] width 6 height 6
click at [71, 120] on input "Select an option" at bounding box center [71, 120] width 6 height 6
click at [41, 181] on button "التالي" at bounding box center [46, 179] width 29 height 14
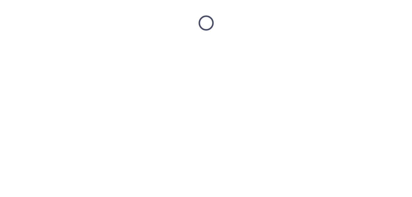
scroll to position [0, 0]
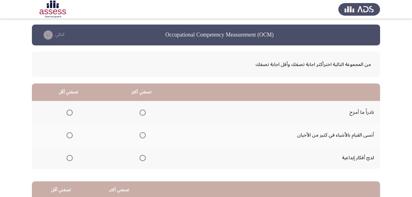
click at [140, 110] on span "Select an option" at bounding box center [143, 112] width 6 height 6
click at [140, 110] on input "Select an option" at bounding box center [143, 112] width 6 height 6
click at [143, 157] on span "Select an option" at bounding box center [143, 158] width 6 height 6
click at [143, 157] on input "Select an option" at bounding box center [143, 158] width 6 height 6
click at [72, 134] on span "Select an option" at bounding box center [70, 135] width 6 height 6
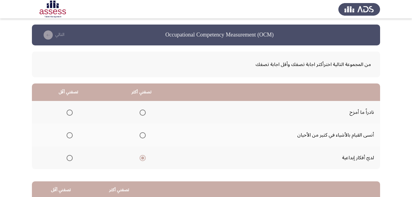
click at [72, 134] on input "Select an option" at bounding box center [70, 135] width 6 height 6
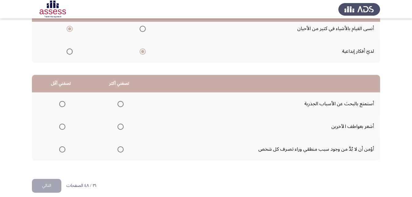
scroll to position [113, 0]
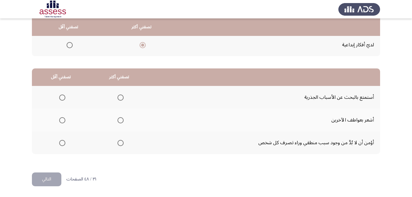
click at [117, 98] on span "Select an option" at bounding box center [120, 97] width 6 height 6
click at [117, 98] on input "Select an option" at bounding box center [120, 97] width 6 height 6
click at [62, 122] on span "Select an option" at bounding box center [62, 120] width 6 height 6
click at [62, 122] on input "Select an option" at bounding box center [62, 120] width 6 height 6
click at [43, 178] on button "التالي" at bounding box center [46, 179] width 29 height 14
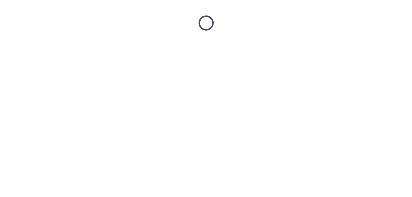
scroll to position [0, 0]
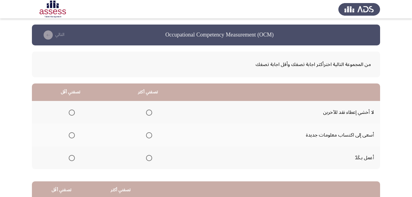
click at [146, 111] on span "Select an option" at bounding box center [149, 112] width 6 height 6
click at [146, 111] on input "Select an option" at bounding box center [149, 112] width 6 height 6
click at [150, 135] on span "Select an option" at bounding box center [149, 135] width 6 height 6
click at [150, 135] on input "Select an option" at bounding box center [149, 135] width 6 height 6
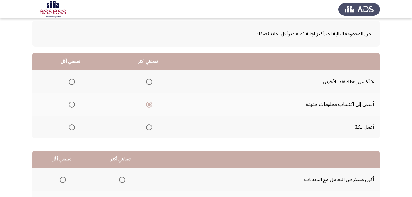
scroll to position [61, 0]
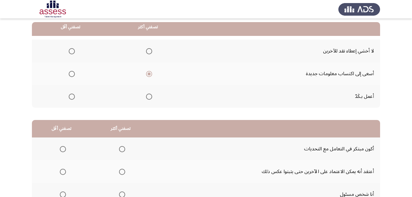
click at [74, 94] on span "Select an option" at bounding box center [72, 97] width 6 height 6
click at [74, 94] on input "Select an option" at bounding box center [72, 97] width 6 height 6
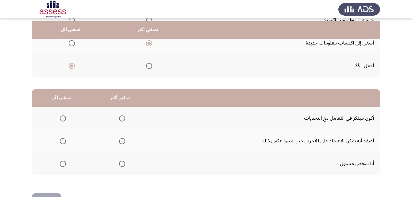
scroll to position [113, 0]
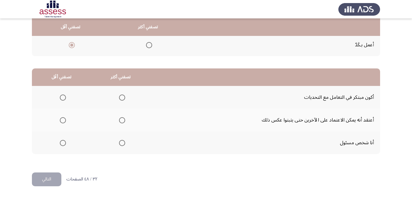
click at [123, 144] on span "Select an option" at bounding box center [122, 143] width 6 height 6
click at [123, 144] on input "Select an option" at bounding box center [122, 143] width 6 height 6
click at [62, 121] on span "Select an option" at bounding box center [63, 120] width 6 height 6
click at [62, 121] on input "Select an option" at bounding box center [63, 120] width 6 height 6
click at [51, 178] on button "التالي" at bounding box center [46, 179] width 29 height 14
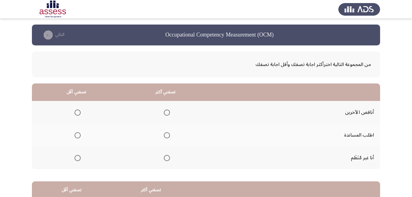
scroll to position [31, 0]
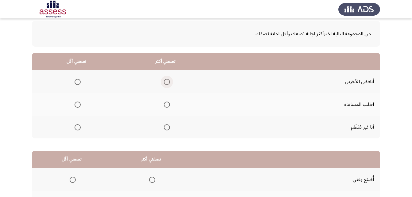
click at [164, 81] on span "Select an option" at bounding box center [167, 82] width 6 height 6
click at [164, 81] on input "Select an option" at bounding box center [167, 82] width 6 height 6
click at [77, 126] on span "Select an option" at bounding box center [78, 127] width 6 height 6
click at [77, 126] on input "Select an option" at bounding box center [78, 127] width 6 height 6
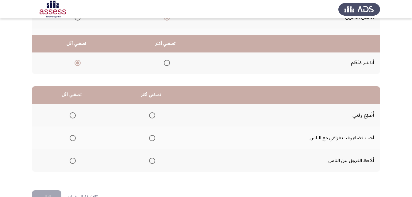
scroll to position [113, 0]
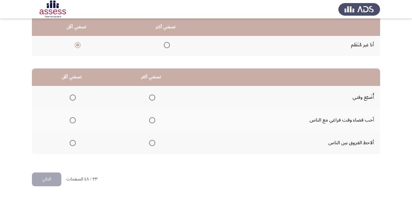
click at [71, 99] on span "Select an option" at bounding box center [73, 97] width 6 height 6
click at [71, 99] on input "Select an option" at bounding box center [73, 97] width 6 height 6
click at [147, 144] on label "Select an option" at bounding box center [151, 143] width 9 height 6
click at [149, 144] on input "Select an option" at bounding box center [152, 143] width 6 height 6
click at [47, 175] on button "التالي" at bounding box center [46, 179] width 29 height 14
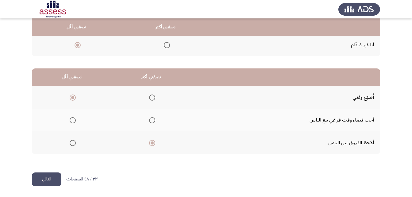
scroll to position [0, 0]
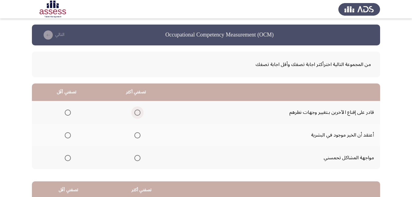
click at [134, 114] on span "Select an option" at bounding box center [137, 112] width 6 height 6
click at [134, 114] on input "Select an option" at bounding box center [137, 112] width 6 height 6
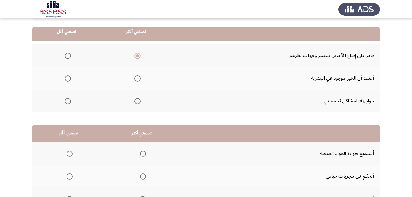
scroll to position [61, 0]
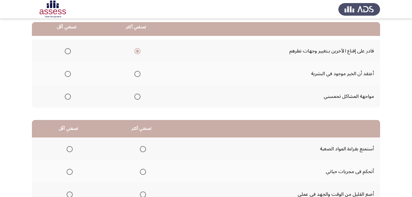
click at [68, 98] on span "Select an option" at bounding box center [68, 97] width 6 height 6
click at [68, 98] on input "Select an option" at bounding box center [68, 97] width 6 height 6
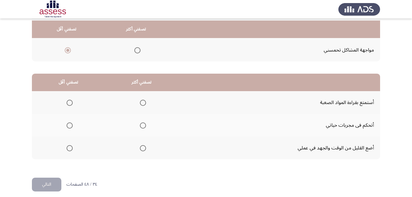
scroll to position [113, 0]
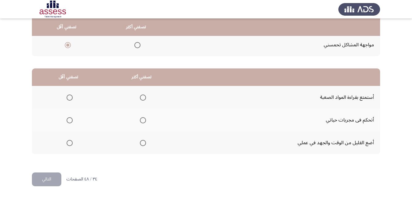
click at [70, 145] on span "Select an option" at bounding box center [70, 143] width 6 height 6
click at [70, 145] on input "Select an option" at bounding box center [70, 143] width 6 height 6
click at [142, 123] on span "Select an option" at bounding box center [143, 120] width 6 height 6
click at [142, 123] on input "Select an option" at bounding box center [143, 120] width 6 height 6
click at [54, 179] on button "التالي" at bounding box center [46, 179] width 29 height 14
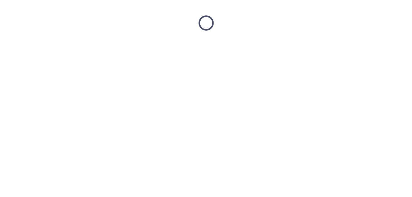
scroll to position [0, 0]
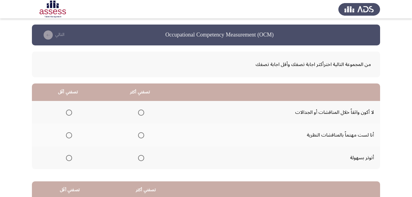
click at [69, 113] on span "Select an option" at bounding box center [69, 112] width 6 height 6
click at [69, 113] on input "Select an option" at bounding box center [69, 112] width 6 height 6
click at [68, 157] on span "Select an option" at bounding box center [69, 158] width 6 height 6
click at [68, 157] on input "Select an option" at bounding box center [69, 158] width 6 height 6
click at [141, 134] on span "Select an option" at bounding box center [141, 135] width 6 height 6
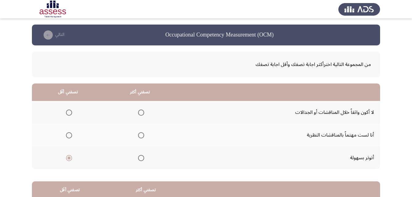
click at [141, 134] on input "Select an option" at bounding box center [141, 135] width 6 height 6
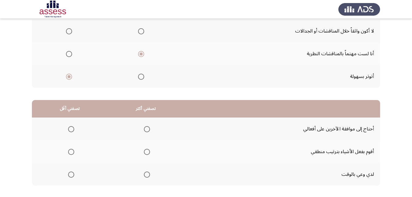
scroll to position [92, 0]
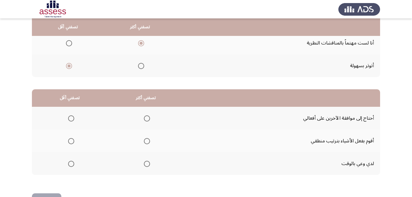
click at [71, 118] on span "Select an option" at bounding box center [71, 118] width 6 height 6
click at [71, 118] on input "Select an option" at bounding box center [71, 118] width 6 height 6
click at [144, 138] on span "Select an option" at bounding box center [147, 141] width 6 height 6
click at [144, 138] on input "Select an option" at bounding box center [147, 141] width 6 height 6
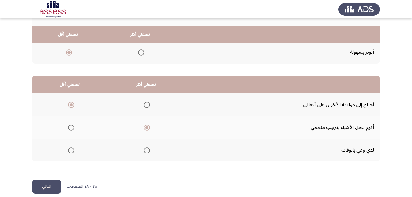
scroll to position [113, 0]
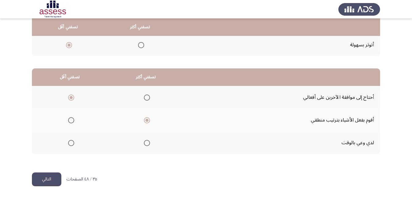
click at [44, 177] on button "التالي" at bounding box center [46, 179] width 29 height 14
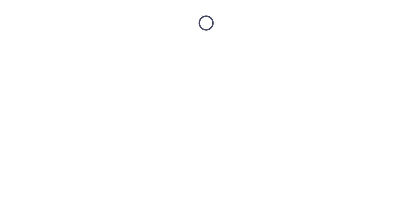
scroll to position [0, 0]
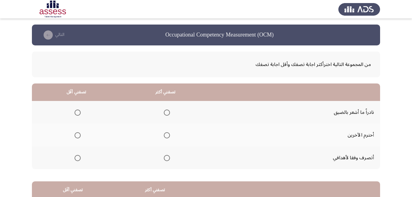
click at [80, 113] on th at bounding box center [76, 112] width 89 height 23
click at [74, 114] on label "Select an option" at bounding box center [76, 112] width 9 height 6
click at [75, 114] on input "Select an option" at bounding box center [78, 112] width 6 height 6
click at [166, 159] on span "Select an option" at bounding box center [167, 158] width 6 height 6
click at [166, 159] on input "Select an option" at bounding box center [167, 158] width 6 height 6
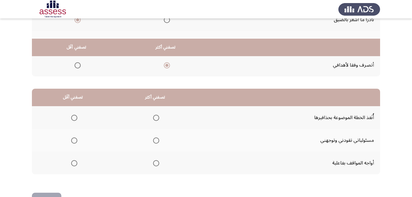
scroll to position [113, 0]
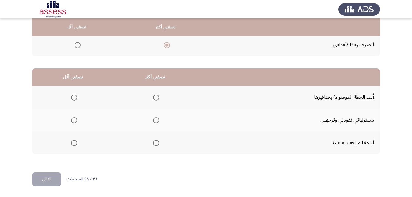
click at [153, 144] on span "Select an option" at bounding box center [156, 143] width 6 height 6
click at [153, 144] on input "Select an option" at bounding box center [156, 143] width 6 height 6
click at [72, 121] on span "Select an option" at bounding box center [74, 120] width 6 height 6
click at [72, 121] on input "Select an option" at bounding box center [74, 120] width 6 height 6
click at [34, 177] on button "التالي" at bounding box center [46, 179] width 29 height 14
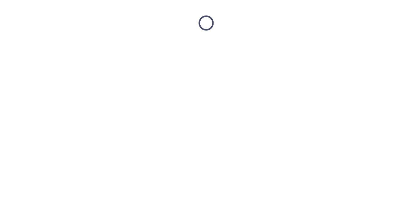
scroll to position [0, 0]
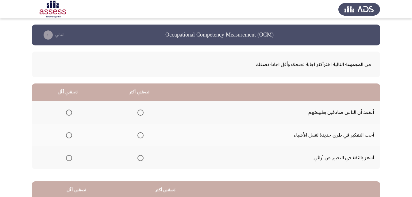
click at [141, 158] on span "Select an option" at bounding box center [140, 158] width 6 height 6
click at [141, 158] on input "Select an option" at bounding box center [140, 158] width 6 height 6
click at [68, 113] on span "Select an option" at bounding box center [69, 112] width 6 height 6
click at [68, 113] on input "Select an option" at bounding box center [69, 112] width 6 height 6
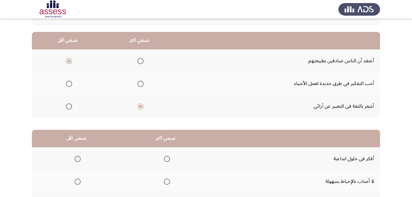
scroll to position [113, 0]
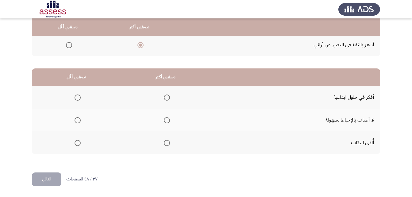
click at [164, 99] on span "Select an option" at bounding box center [167, 97] width 6 height 6
click at [164, 99] on input "Select an option" at bounding box center [167, 97] width 6 height 6
click at [77, 144] on span "Select an option" at bounding box center [78, 143] width 6 height 6
click at [77, 144] on input "Select an option" at bounding box center [78, 143] width 6 height 6
click at [48, 178] on button "التالي" at bounding box center [46, 179] width 29 height 14
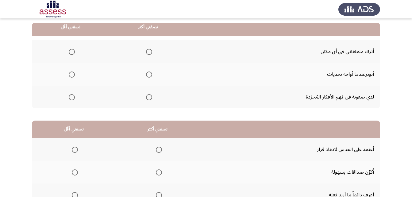
scroll to position [61, 0]
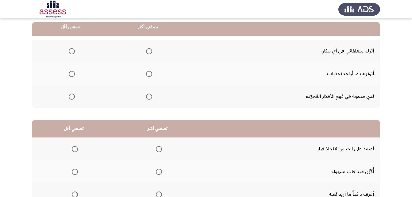
click at [147, 97] on span "Select an option" at bounding box center [149, 97] width 6 height 6
click at [147, 97] on input "Select an option" at bounding box center [149, 97] width 6 height 6
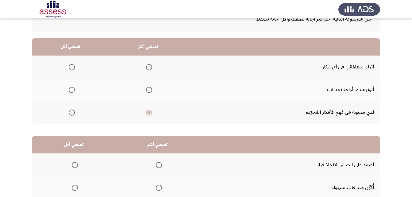
scroll to position [31, 0]
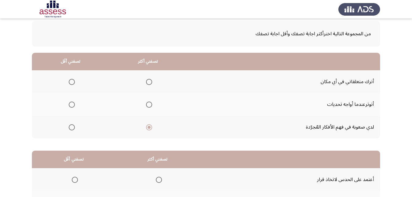
click at [72, 105] on span "Select an option" at bounding box center [72, 104] width 6 height 6
click at [72, 105] on input "Select an option" at bounding box center [72, 104] width 6 height 6
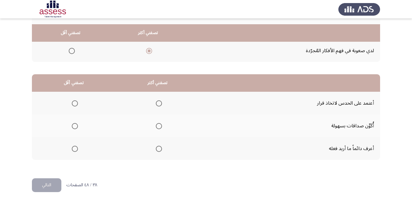
scroll to position [113, 0]
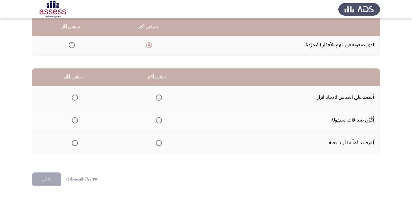
click at [159, 143] on span "Select an option" at bounding box center [159, 143] width 6 height 6
click at [159, 143] on input "Select an option" at bounding box center [159, 143] width 6 height 6
click at [75, 98] on span "Select an option" at bounding box center [75, 97] width 6 height 6
click at [75, 98] on input "Select an option" at bounding box center [75, 97] width 6 height 6
click at [43, 179] on button "التالي" at bounding box center [46, 179] width 29 height 14
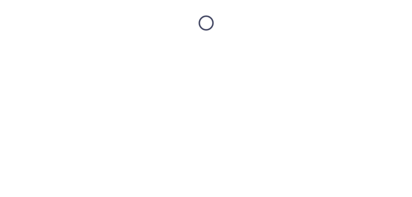
scroll to position [0, 0]
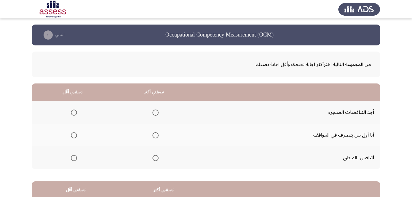
click at [153, 138] on span "Select an option" at bounding box center [155, 135] width 6 height 6
click at [153, 138] on input "Select an option" at bounding box center [155, 135] width 6 height 6
click at [72, 113] on span "Select an option" at bounding box center [74, 112] width 6 height 6
click at [72, 113] on input "Select an option" at bounding box center [74, 112] width 6 height 6
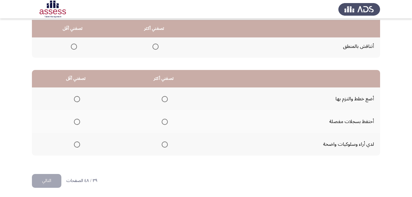
scroll to position [113, 0]
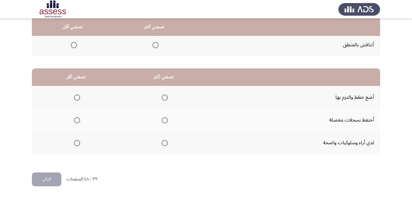
click at [162, 100] on span "Select an option" at bounding box center [165, 97] width 6 height 6
click at [162, 100] on input "Select an option" at bounding box center [165, 97] width 6 height 6
click at [81, 120] on th at bounding box center [76, 120] width 88 height 23
click at [77, 121] on span "Select an option" at bounding box center [77, 120] width 6 height 6
click at [77, 121] on input "Select an option" at bounding box center [77, 120] width 6 height 6
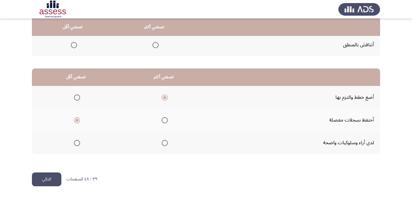
click at [49, 175] on button "التالي" at bounding box center [46, 179] width 29 height 14
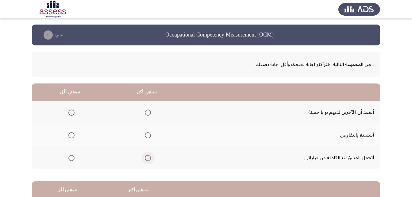
click at [146, 157] on span "Select an option" at bounding box center [148, 158] width 6 height 6
click at [146, 157] on input "Select an option" at bounding box center [148, 158] width 6 height 6
click at [72, 114] on span "Select an option" at bounding box center [71, 112] width 6 height 6
click at [72, 114] on input "Select an option" at bounding box center [71, 112] width 6 height 6
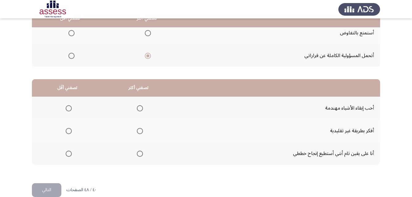
scroll to position [113, 0]
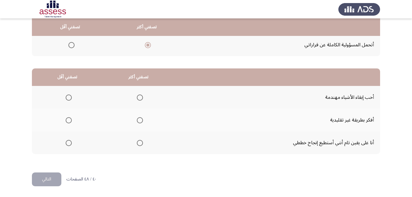
click at [67, 96] on span "Select an option" at bounding box center [69, 97] width 6 height 6
click at [67, 96] on input "Select an option" at bounding box center [69, 97] width 6 height 6
click at [137, 120] on span "Select an option" at bounding box center [140, 120] width 6 height 6
click at [137, 120] on input "Select an option" at bounding box center [140, 120] width 6 height 6
click at [52, 177] on button "التالي" at bounding box center [46, 179] width 29 height 14
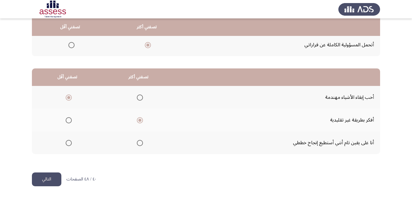
scroll to position [0, 0]
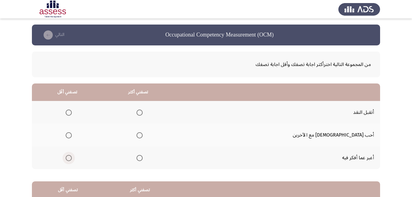
click at [72, 159] on span "Select an option" at bounding box center [69, 158] width 6 height 6
click at [72, 159] on input "Select an option" at bounding box center [69, 158] width 6 height 6
click at [143, 112] on span "Select an option" at bounding box center [139, 112] width 6 height 6
click at [143, 112] on input "Select an option" at bounding box center [139, 112] width 6 height 6
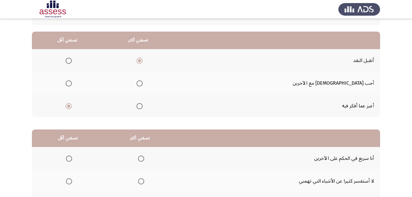
scroll to position [52, 0]
click at [143, 104] on span "Select an option" at bounding box center [139, 106] width 6 height 6
click at [143, 104] on input "Select an option" at bounding box center [139, 106] width 6 height 6
click at [72, 83] on span "Select an option" at bounding box center [69, 84] width 6 height 6
click at [72, 83] on input "Select an option" at bounding box center [69, 84] width 6 height 6
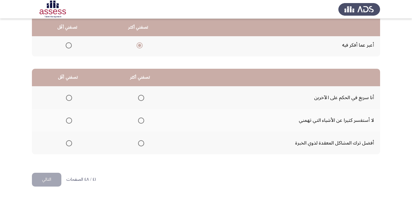
scroll to position [113, 0]
click at [71, 95] on span "Select an option" at bounding box center [69, 97] width 6 height 6
click at [71, 95] on input "Select an option" at bounding box center [69, 97] width 6 height 6
click at [72, 145] on span "Select an option" at bounding box center [69, 143] width 6 height 6
click at [72, 145] on input "Select an option" at bounding box center [69, 143] width 6 height 6
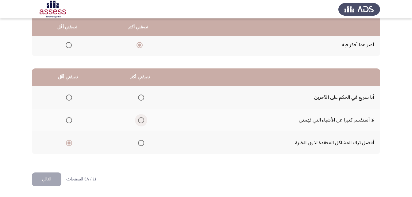
click at [141, 120] on span "Select an option" at bounding box center [141, 120] width 6 height 6
click at [141, 120] on input "Select an option" at bounding box center [141, 120] width 6 height 6
click at [53, 177] on button "التالي" at bounding box center [46, 179] width 29 height 14
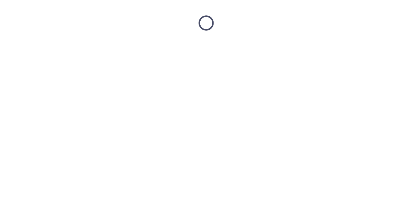
scroll to position [0, 0]
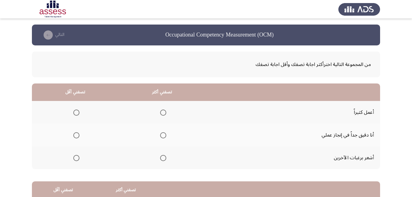
click at [160, 134] on span "Select an option" at bounding box center [163, 135] width 6 height 6
click at [160, 134] on input "Select an option" at bounding box center [163, 135] width 6 height 6
click at [75, 159] on span "Select an option" at bounding box center [76, 158] width 6 height 6
click at [75, 159] on input "Select an option" at bounding box center [76, 158] width 6 height 6
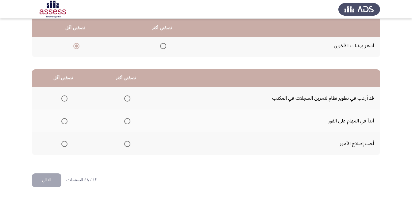
scroll to position [113, 0]
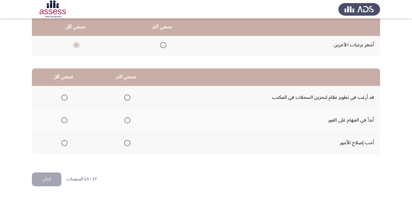
click at [128, 145] on span "Select an option" at bounding box center [127, 143] width 6 height 6
click at [128, 145] on input "Select an option" at bounding box center [127, 143] width 6 height 6
click at [129, 98] on span "Select an option" at bounding box center [127, 97] width 6 height 6
click at [129, 98] on input "Select an option" at bounding box center [127, 97] width 6 height 6
click at [61, 122] on span "Select an option" at bounding box center [64, 120] width 6 height 6
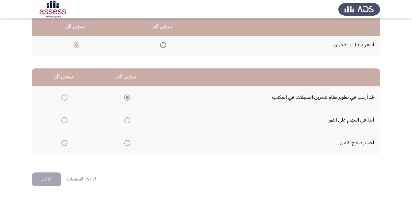
click at [65, 122] on span "Select an option" at bounding box center [64, 120] width 6 height 6
click at [66, 121] on span "Select an option" at bounding box center [64, 120] width 6 height 6
click at [66, 121] on input "Select an option" at bounding box center [64, 120] width 6 height 6
click at [53, 181] on button "التالي" at bounding box center [46, 179] width 29 height 14
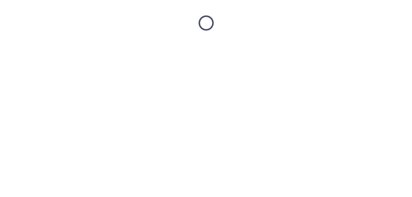
scroll to position [0, 0]
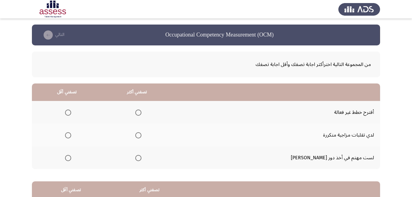
click at [71, 152] on mat-radio-group "Select an option" at bounding box center [67, 157] width 9 height 10
click at [71, 160] on span "Select an option" at bounding box center [68, 158] width 6 height 6
click at [71, 160] on input "Select an option" at bounding box center [68, 158] width 6 height 6
click at [71, 113] on span "Select an option" at bounding box center [68, 112] width 6 height 6
click at [71, 113] on input "Select an option" at bounding box center [68, 112] width 6 height 6
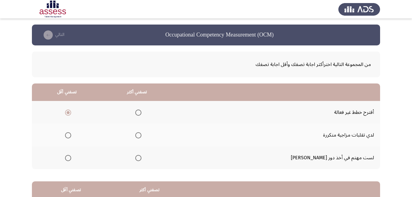
click at [71, 136] on span "Select an option" at bounding box center [68, 135] width 6 height 6
click at [71, 136] on input "Select an option" at bounding box center [68, 135] width 6 height 6
click at [141, 157] on span "Select an option" at bounding box center [138, 158] width 6 height 6
click at [141, 157] on input "Select an option" at bounding box center [138, 158] width 6 height 6
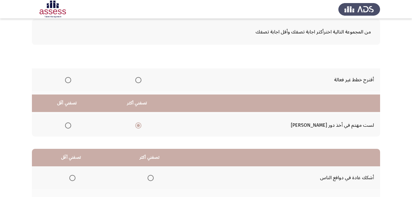
scroll to position [113, 0]
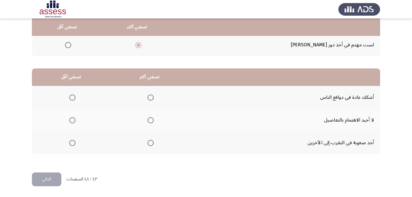
click at [72, 143] on span "Select an option" at bounding box center [72, 143] width 0 height 0
click at [72, 143] on input "Select an option" at bounding box center [72, 143] width 6 height 6
click at [147, 98] on span "Select an option" at bounding box center [150, 97] width 6 height 6
click at [147, 98] on input "Select an option" at bounding box center [150, 97] width 6 height 6
click at [45, 184] on button "التالي" at bounding box center [46, 179] width 29 height 14
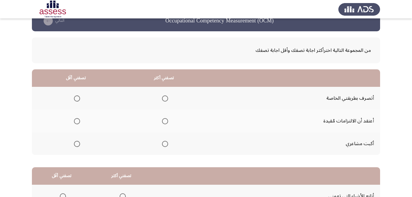
scroll to position [0, 0]
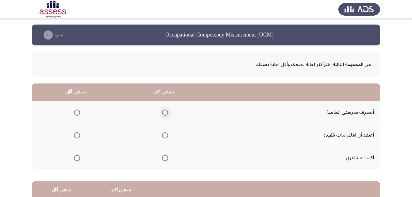
click at [163, 111] on span "Select an option" at bounding box center [165, 112] width 6 height 6
click at [163, 111] on input "Select an option" at bounding box center [165, 112] width 6 height 6
click at [76, 157] on span "Select an option" at bounding box center [77, 158] width 6 height 6
click at [76, 157] on input "Select an option" at bounding box center [77, 158] width 6 height 6
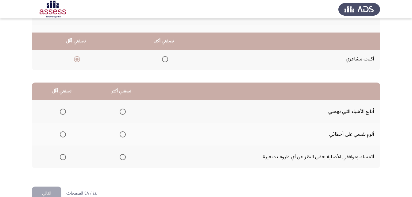
scroll to position [113, 0]
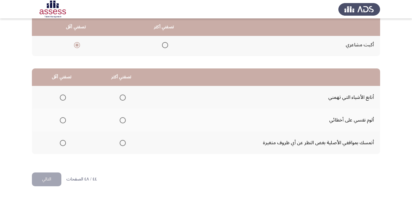
click at [121, 94] on span "Select an option" at bounding box center [123, 97] width 6 height 6
click at [121, 94] on input "Select an option" at bounding box center [123, 97] width 6 height 6
click at [120, 141] on span "Select an option" at bounding box center [123, 143] width 6 height 6
click at [120, 141] on input "Select an option" at bounding box center [123, 143] width 6 height 6
click at [60, 120] on span "Select an option" at bounding box center [63, 120] width 6 height 6
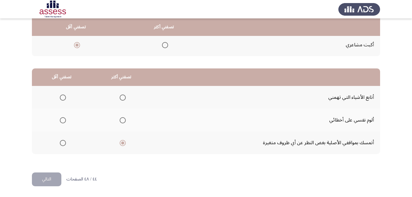
click at [60, 120] on input "Select an option" at bounding box center [63, 120] width 6 height 6
click at [48, 175] on button "التالي" at bounding box center [46, 179] width 29 height 14
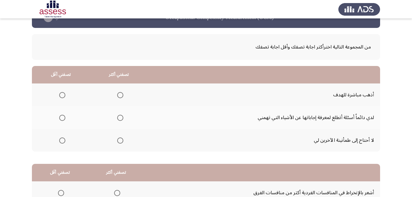
scroll to position [31, 0]
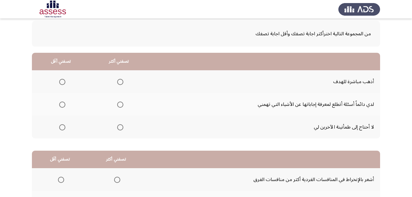
click at [122, 80] on span "Select an option" at bounding box center [120, 82] width 6 height 6
click at [122, 80] on input "Select an option" at bounding box center [120, 82] width 6 height 6
click at [58, 104] on label "Select an option" at bounding box center [61, 104] width 9 height 6
click at [59, 104] on input "Select an option" at bounding box center [62, 104] width 6 height 6
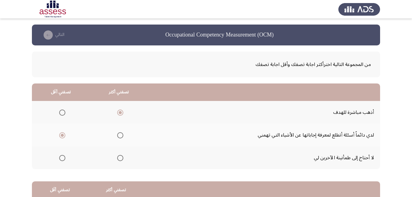
scroll to position [113, 0]
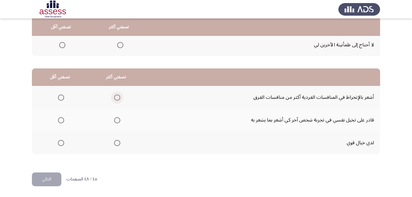
click at [115, 100] on span "Select an option" at bounding box center [117, 97] width 6 height 6
click at [115, 100] on input "Select an option" at bounding box center [117, 97] width 6 height 6
click at [115, 119] on span "Select an option" at bounding box center [117, 120] width 6 height 6
click at [115, 119] on input "Select an option" at bounding box center [117, 120] width 6 height 6
click at [117, 99] on span "Select an option" at bounding box center [117, 97] width 6 height 6
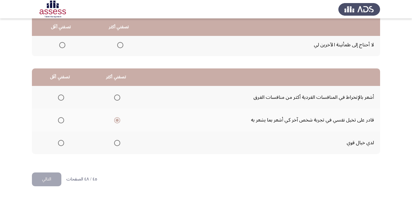
click at [117, 99] on input "Select an option" at bounding box center [117, 97] width 6 height 6
click at [60, 119] on span "Select an option" at bounding box center [61, 120] width 6 height 6
click at [60, 119] on input "Select an option" at bounding box center [61, 120] width 6 height 6
click at [46, 180] on button "التالي" at bounding box center [46, 179] width 29 height 14
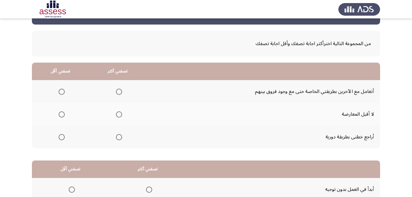
scroll to position [52, 0]
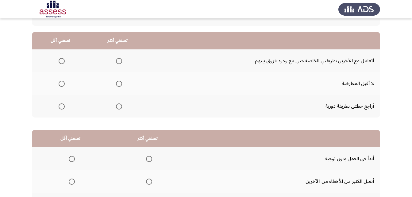
click at [63, 82] on span "Select an option" at bounding box center [62, 84] width 6 height 6
click at [63, 82] on input "Select an option" at bounding box center [62, 84] width 6 height 6
click at [117, 105] on span "Select an option" at bounding box center [119, 106] width 6 height 6
click at [117, 105] on input "Select an option" at bounding box center [119, 106] width 6 height 6
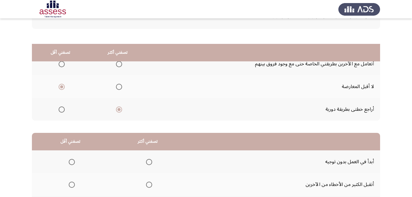
scroll to position [92, 0]
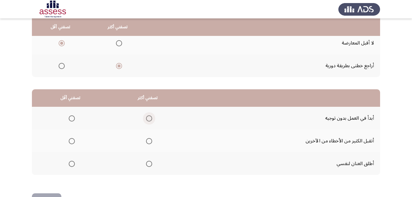
click at [147, 115] on span "Select an option" at bounding box center [149, 118] width 6 height 6
click at [147, 115] on input "Select an option" at bounding box center [149, 118] width 6 height 6
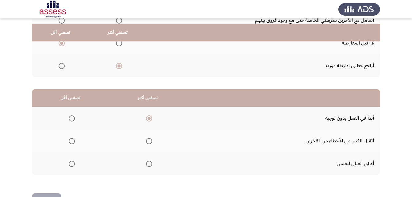
scroll to position [113, 0]
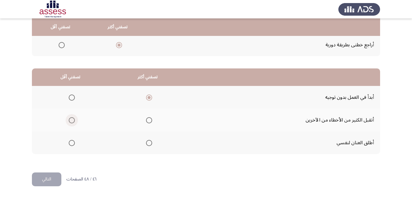
click at [71, 120] on span "Select an option" at bounding box center [72, 120] width 6 height 6
click at [71, 120] on input "Select an option" at bounding box center [72, 120] width 6 height 6
click at [45, 177] on button "التالي" at bounding box center [46, 179] width 29 height 14
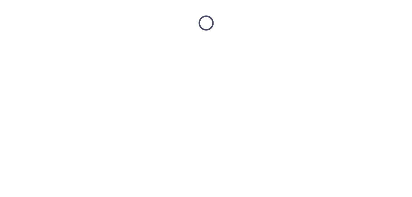
scroll to position [0, 0]
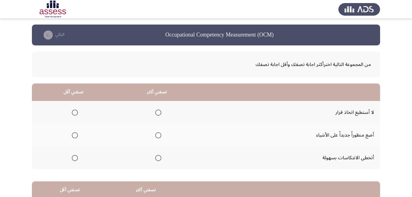
click at [76, 113] on span "Select an option" at bounding box center [75, 112] width 6 height 6
click at [76, 113] on input "Select an option" at bounding box center [75, 112] width 6 height 6
click at [156, 136] on span "Select an option" at bounding box center [158, 135] width 6 height 6
click at [156, 136] on input "Select an option" at bounding box center [158, 135] width 6 height 6
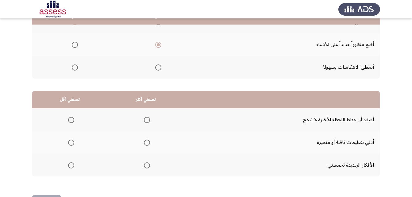
scroll to position [92, 0]
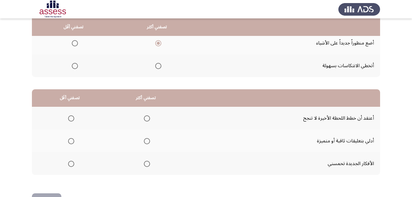
click at [146, 142] on span "Select an option" at bounding box center [147, 141] width 6 height 6
click at [146, 142] on input "Select an option" at bounding box center [147, 141] width 6 height 6
click at [68, 120] on span "Select an option" at bounding box center [71, 118] width 6 height 6
click at [68, 120] on input "Select an option" at bounding box center [71, 118] width 6 height 6
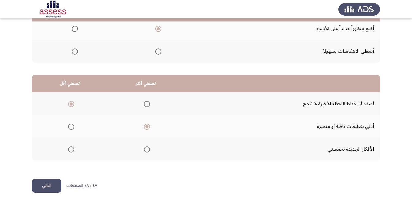
scroll to position [113, 0]
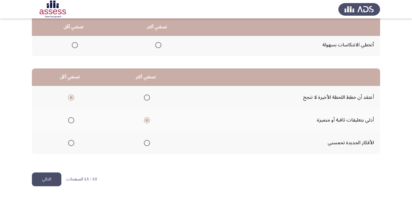
click at [45, 178] on button "التالي" at bounding box center [46, 179] width 29 height 14
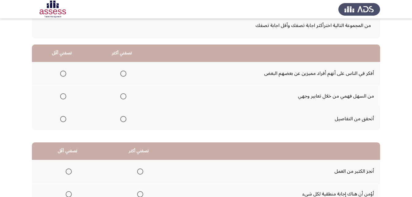
scroll to position [0, 0]
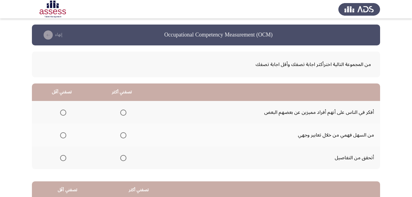
click at [63, 137] on span "Select an option" at bounding box center [63, 135] width 6 height 6
click at [63, 137] on input "Select an option" at bounding box center [63, 135] width 6 height 6
click at [125, 115] on span "Select an option" at bounding box center [123, 112] width 6 height 6
click at [125, 115] on input "Select an option" at bounding box center [123, 112] width 6 height 6
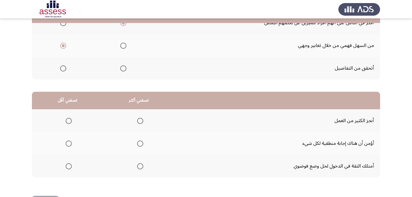
scroll to position [92, 0]
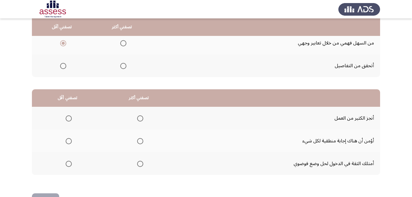
click at [139, 165] on span "Select an option" at bounding box center [140, 164] width 6 height 6
click at [139, 165] on input "Select an option" at bounding box center [140, 164] width 6 height 6
click at [69, 141] on span "Select an option" at bounding box center [69, 141] width 6 height 6
click at [69, 141] on input "Select an option" at bounding box center [69, 141] width 6 height 6
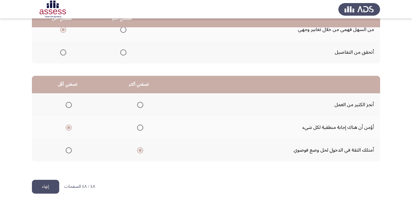
scroll to position [113, 0]
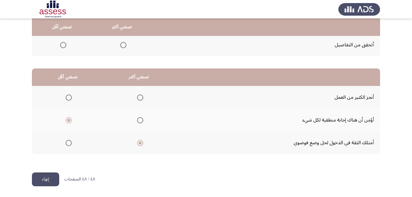
click at [46, 181] on button "إنهاء" at bounding box center [45, 179] width 27 height 14
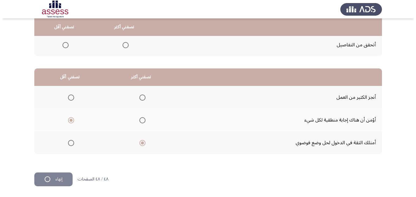
scroll to position [0, 0]
